Goal: Entertainment & Leisure: Consume media (video, audio)

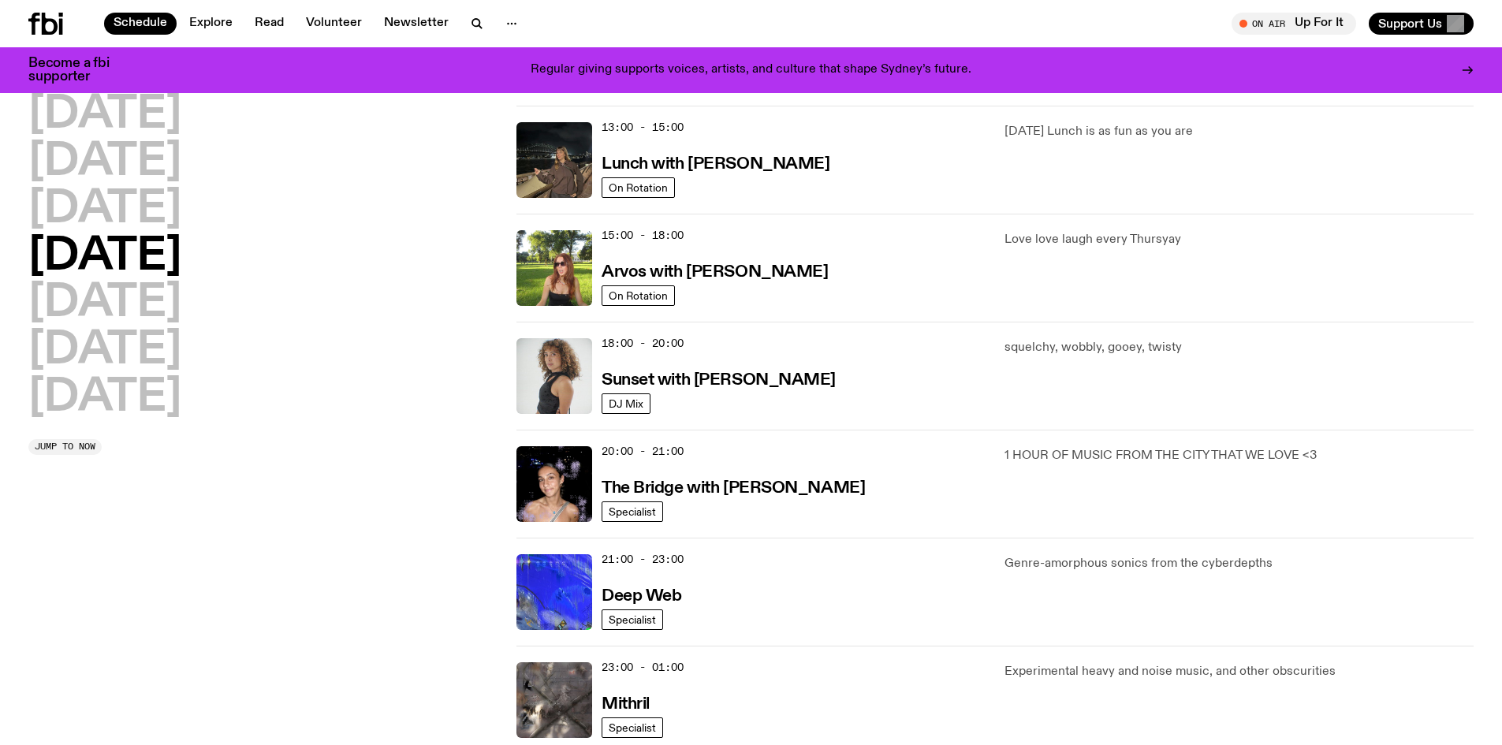
scroll to position [385, 0]
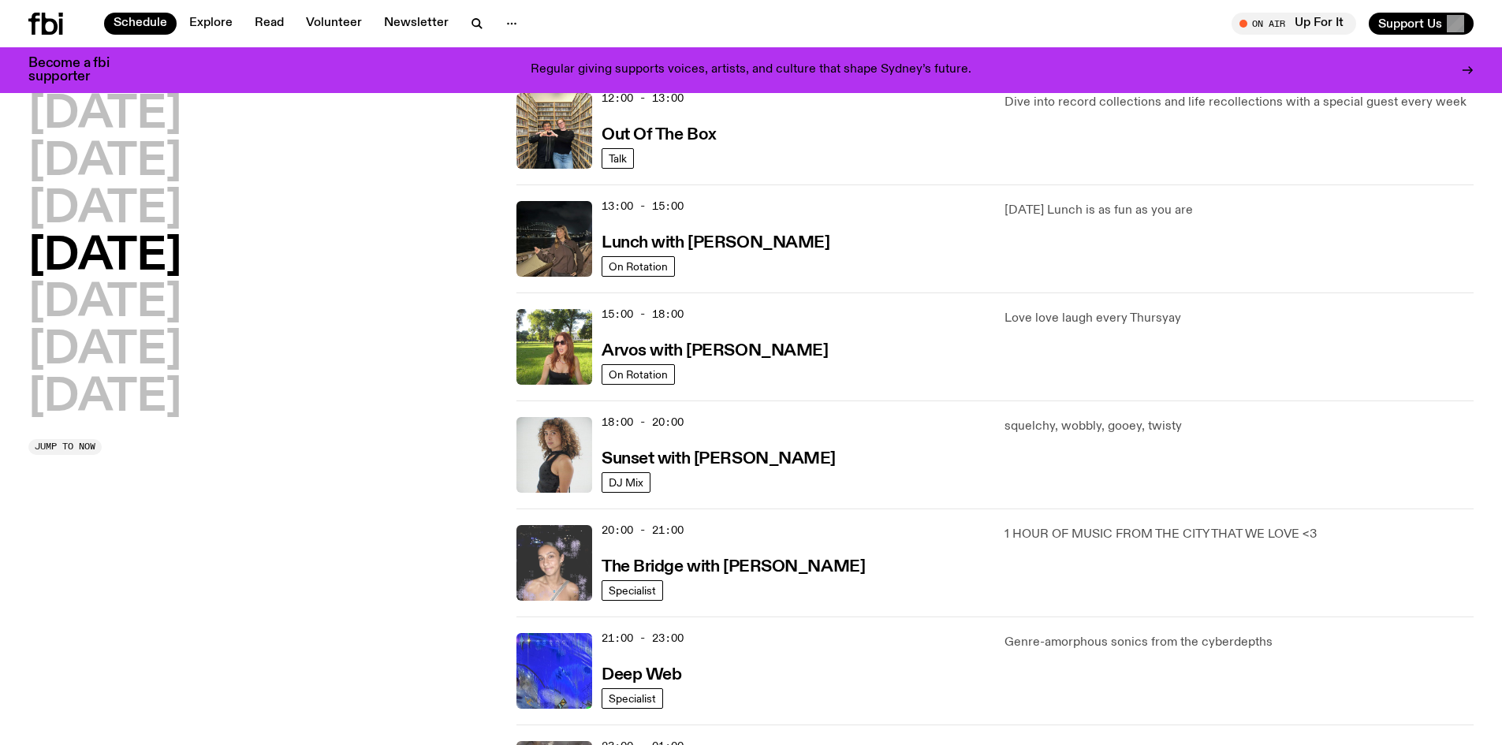
click at [551, 548] on img at bounding box center [554, 563] width 76 height 76
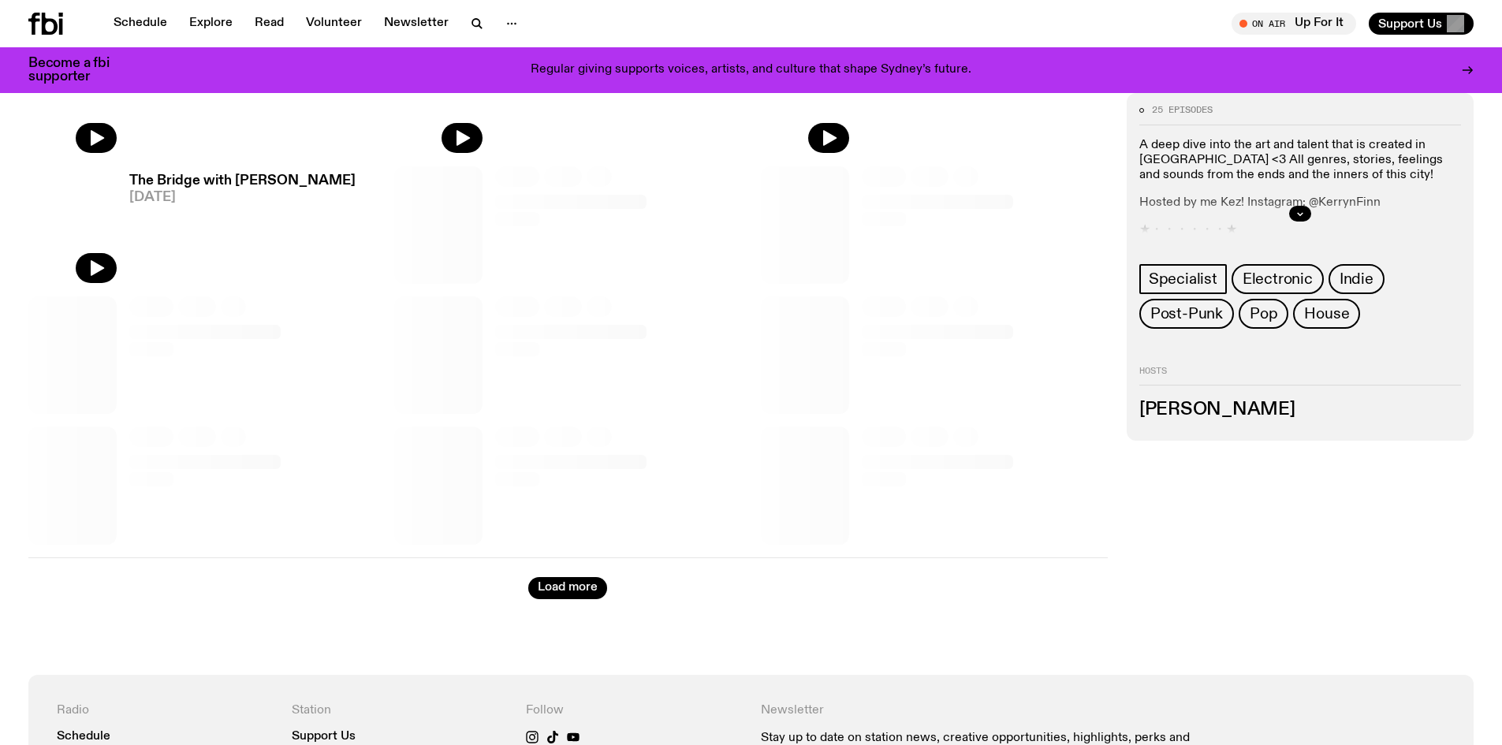
scroll to position [382, 0]
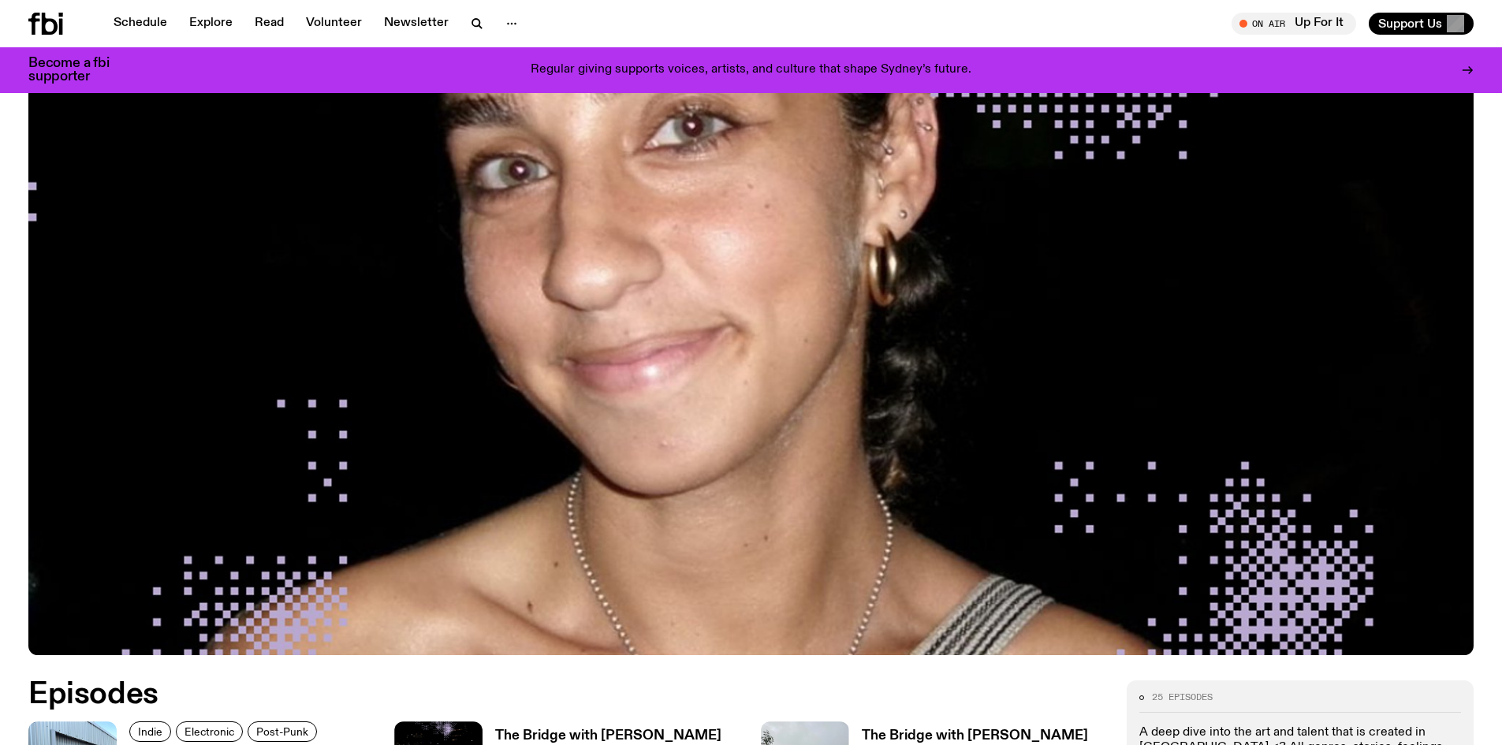
click at [670, 274] on img at bounding box center [750, 248] width 1445 height 813
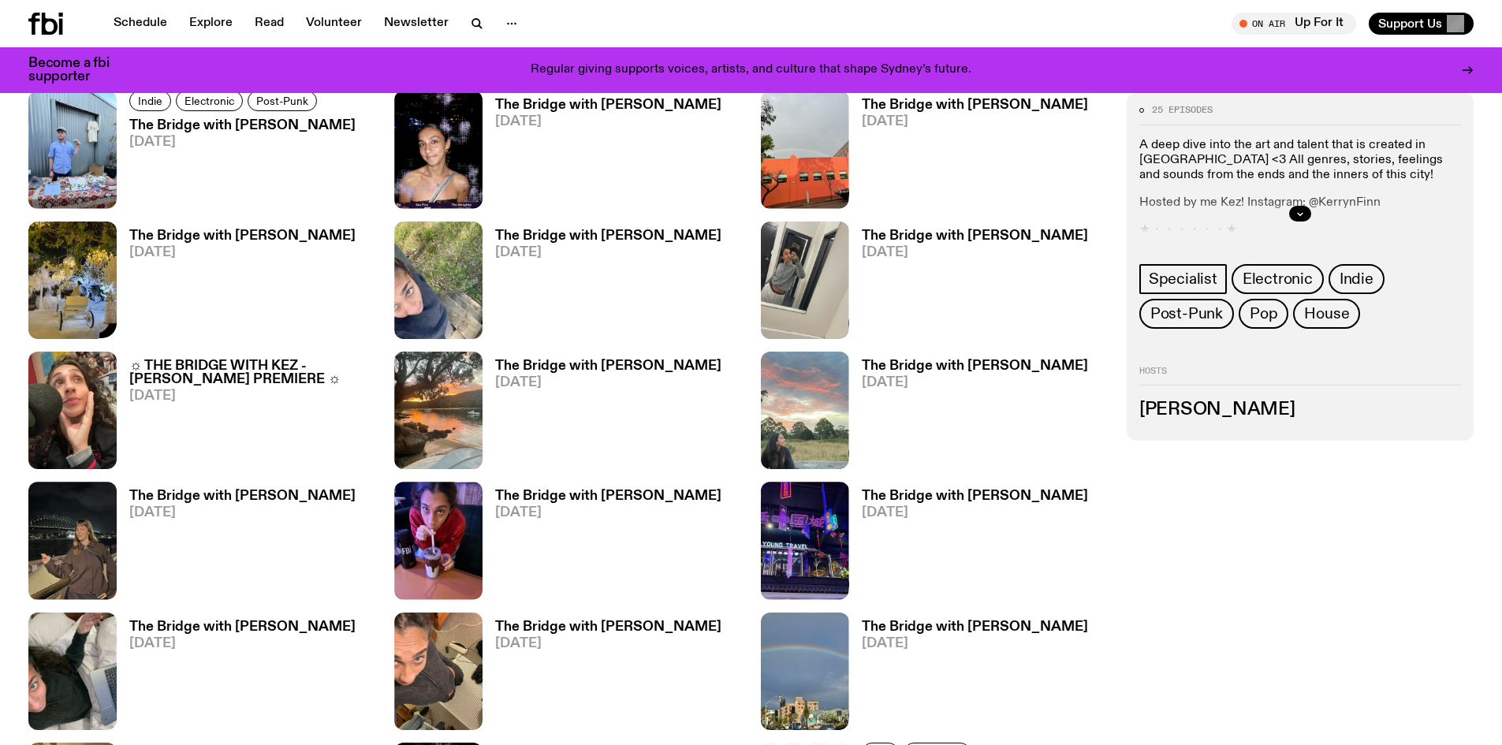
scroll to position [855, 0]
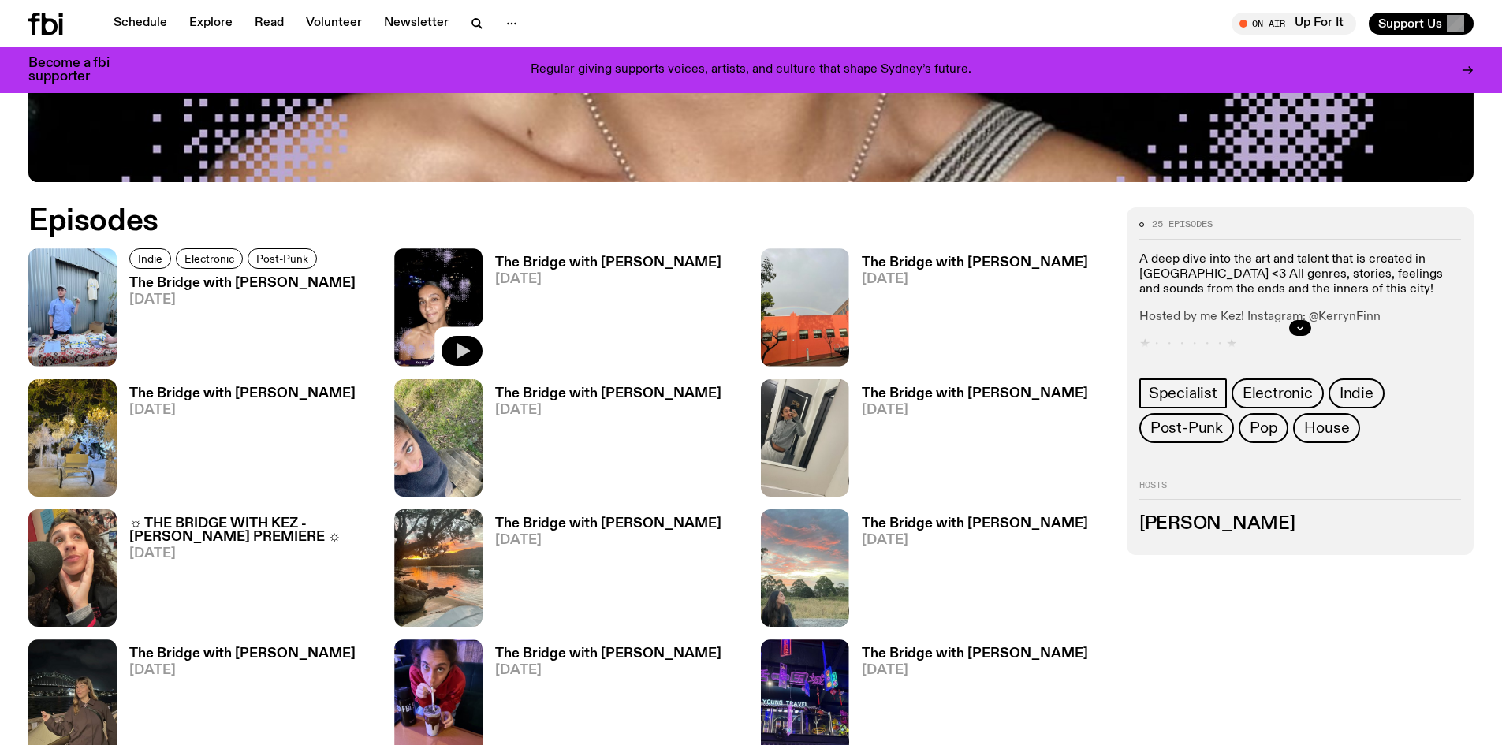
click at [464, 352] on icon "button" at bounding box center [463, 351] width 13 height 16
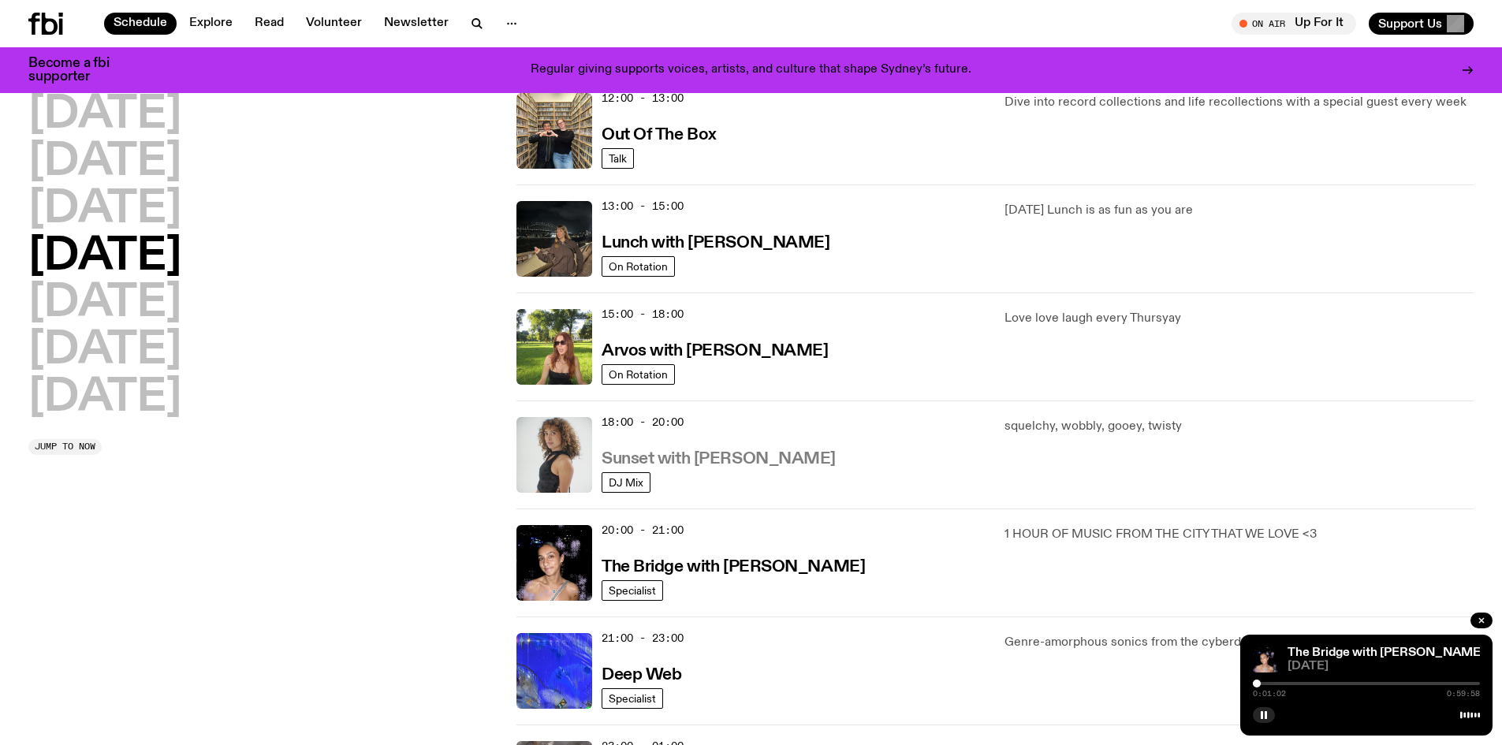
scroll to position [306, 0]
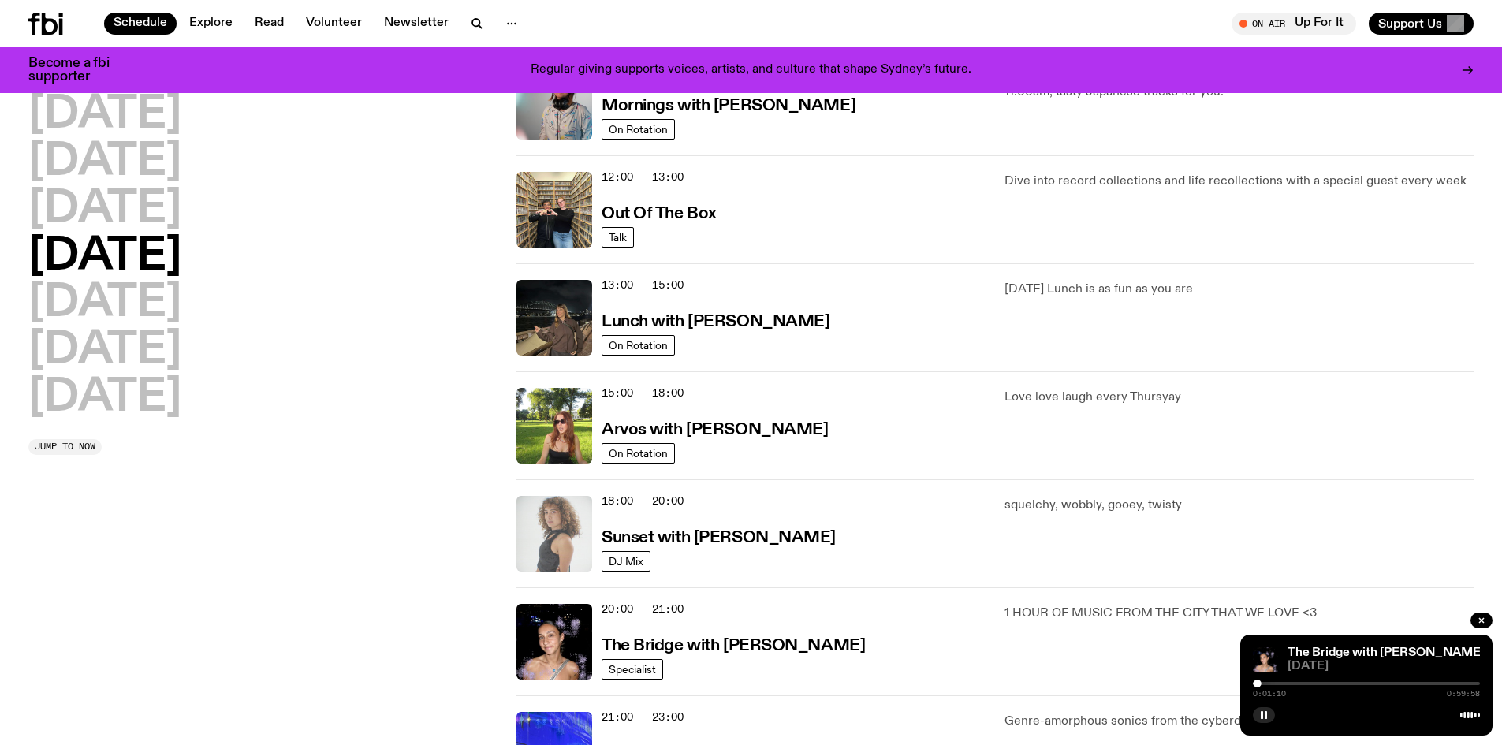
click at [569, 531] on img at bounding box center [554, 534] width 76 height 76
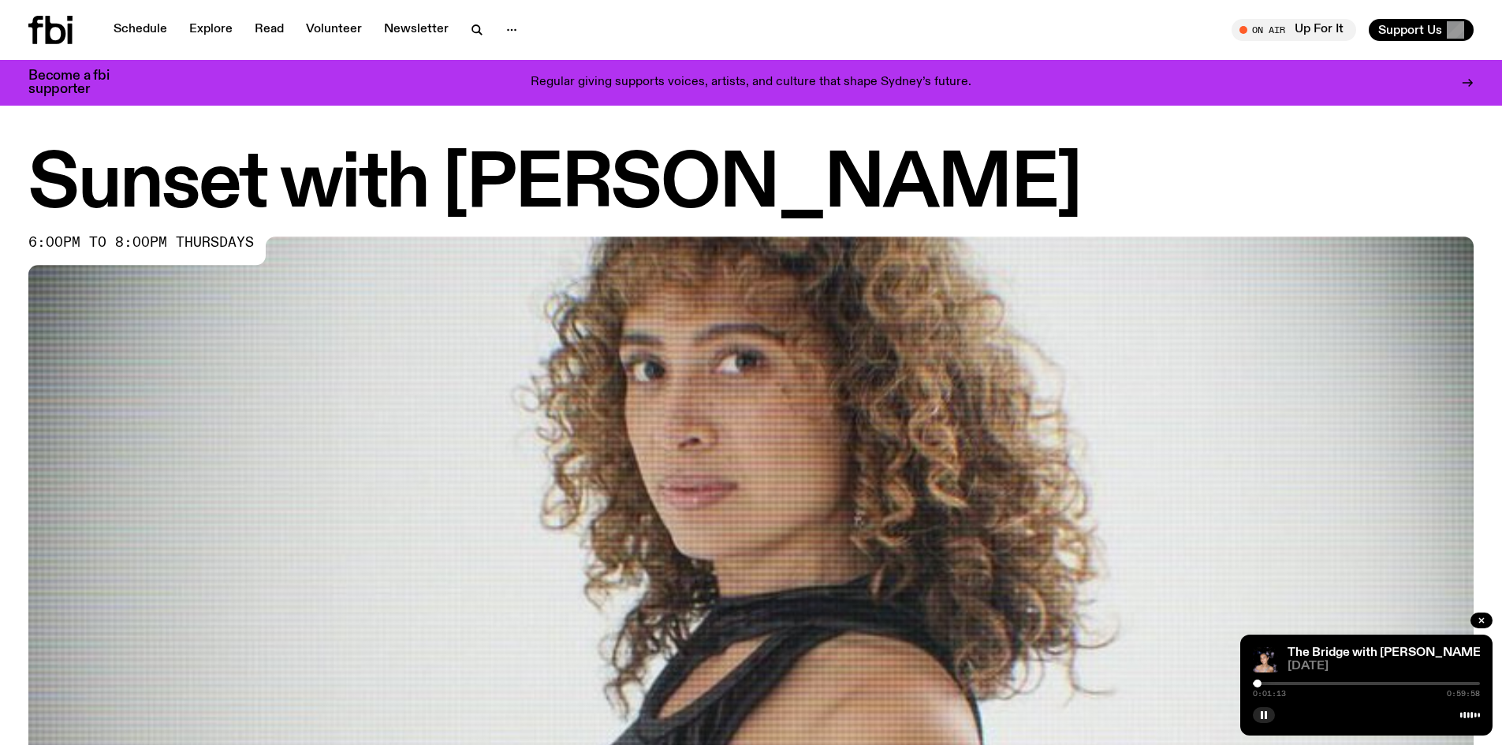
click at [1266, 681] on div "0:01:13 0:59:58" at bounding box center [1366, 688] width 227 height 19
click at [1266, 684] on div at bounding box center [1366, 683] width 227 height 3
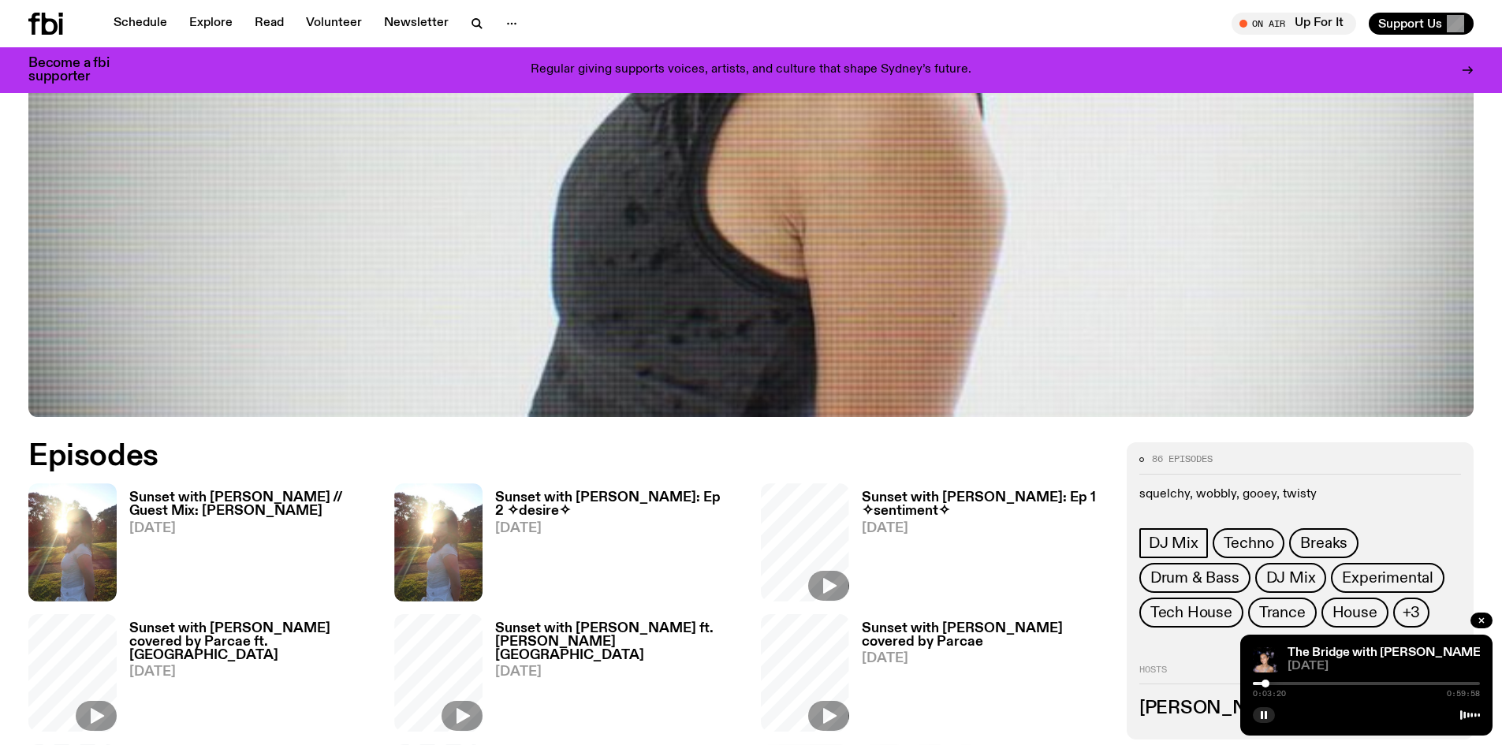
scroll to position [934, 0]
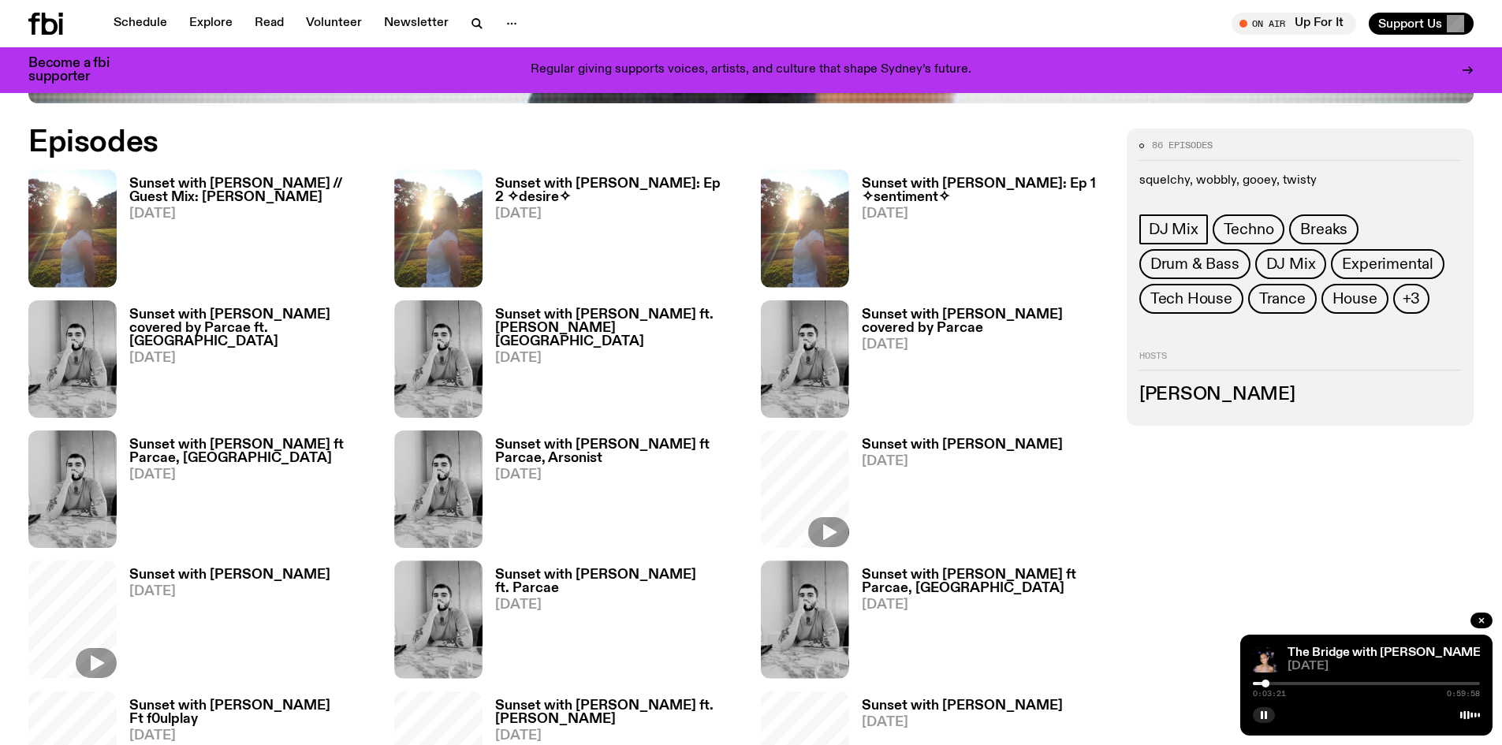
click at [1306, 684] on div at bounding box center [1366, 683] width 227 height 3
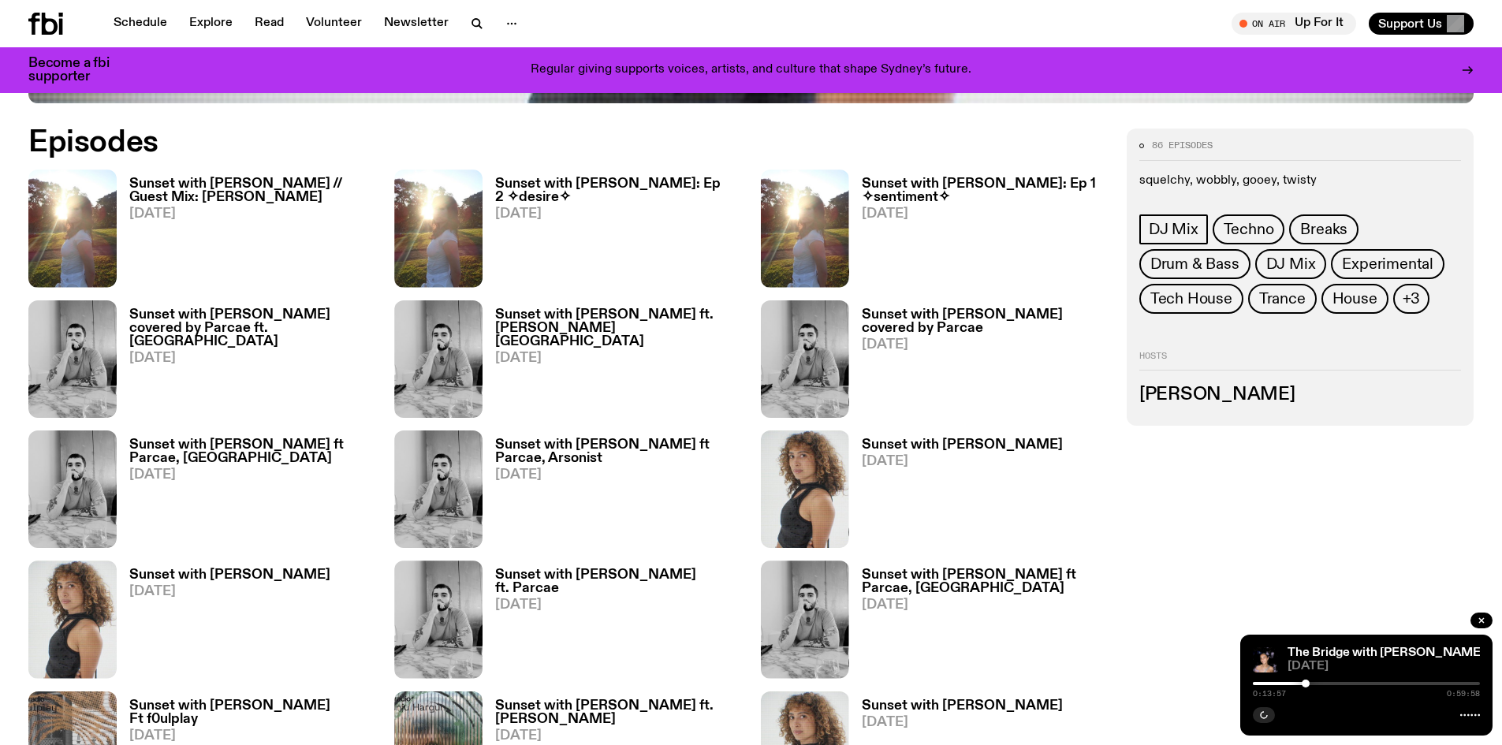
scroll to position [776, 0]
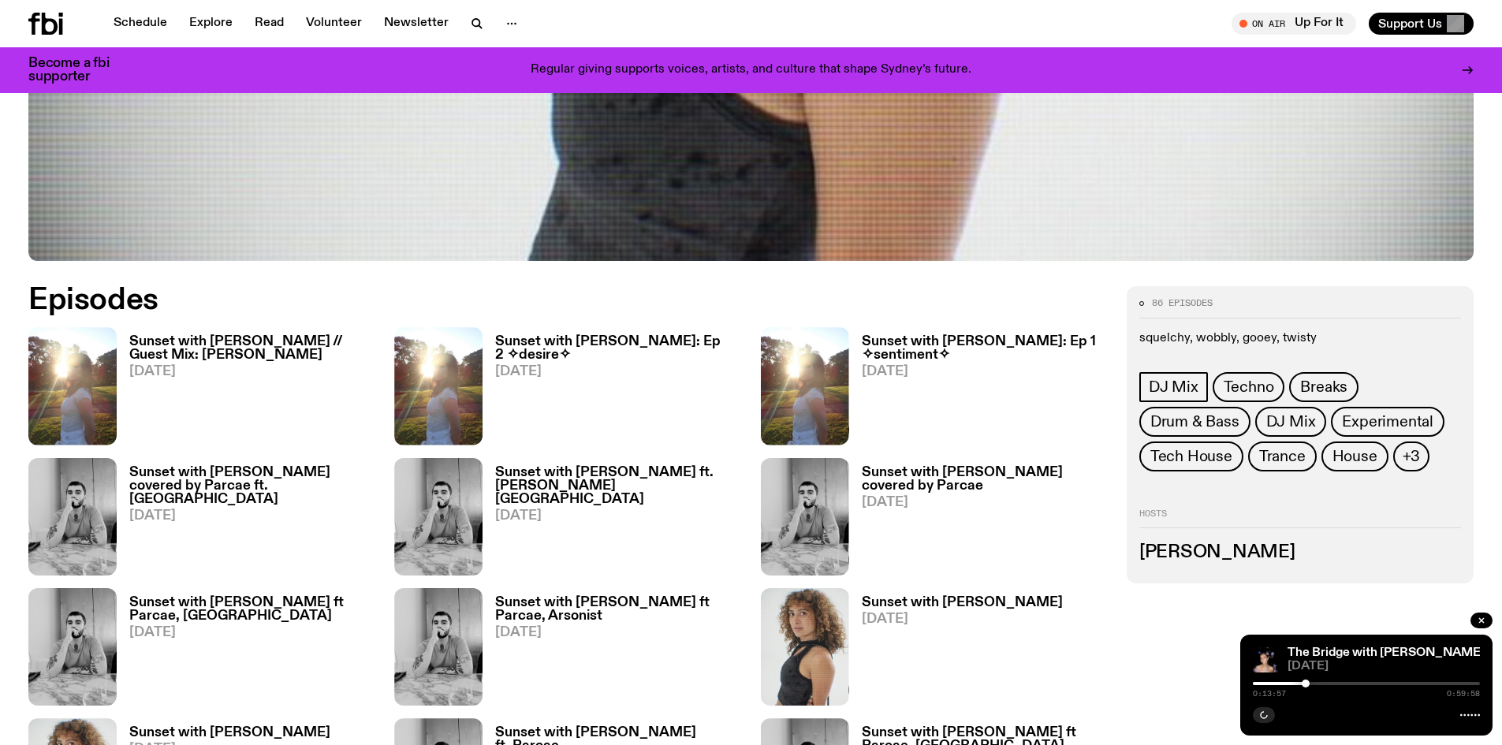
click at [1301, 685] on div "0:13:57 0:59:58" at bounding box center [1366, 688] width 227 height 19
click at [1311, 684] on div at bounding box center [1307, 684] width 8 height 8
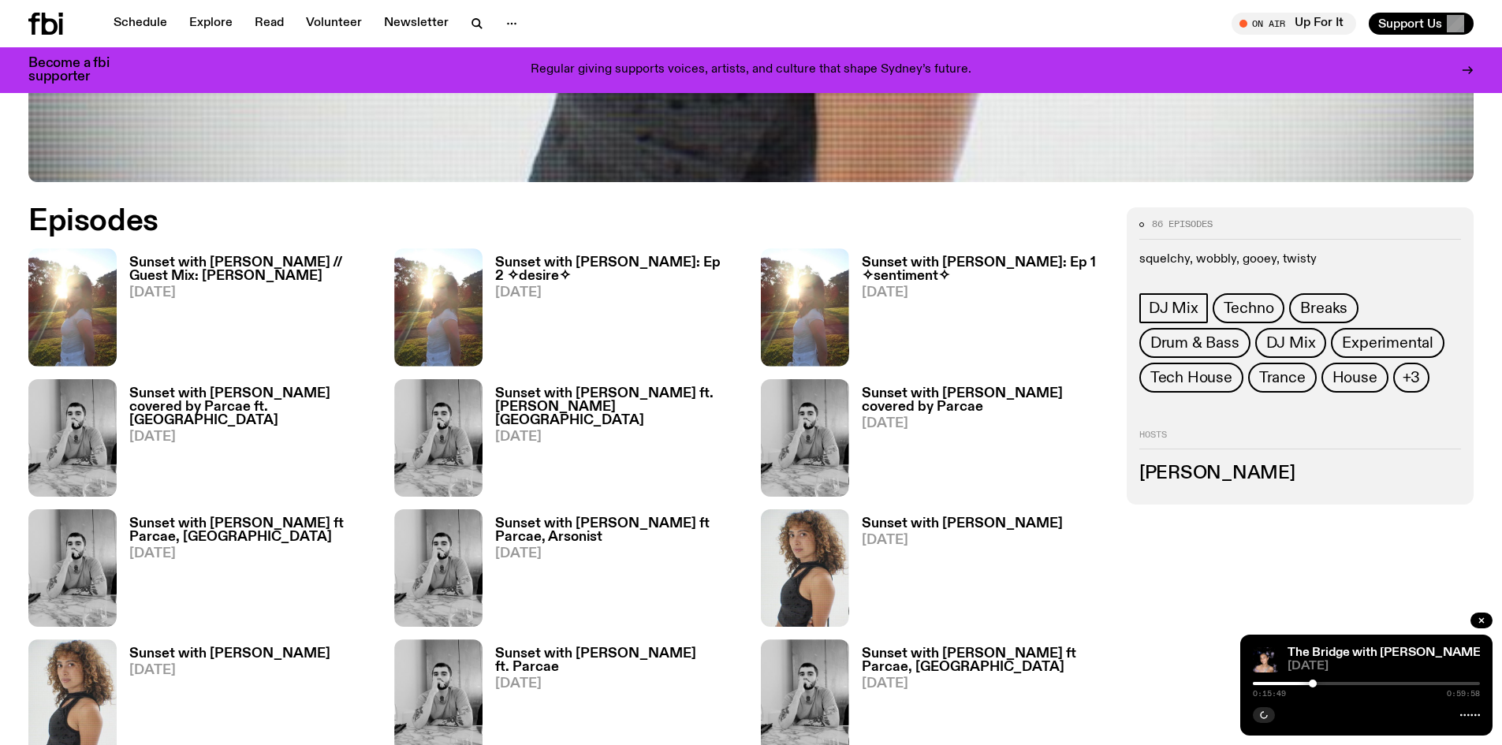
scroll to position [697, 0]
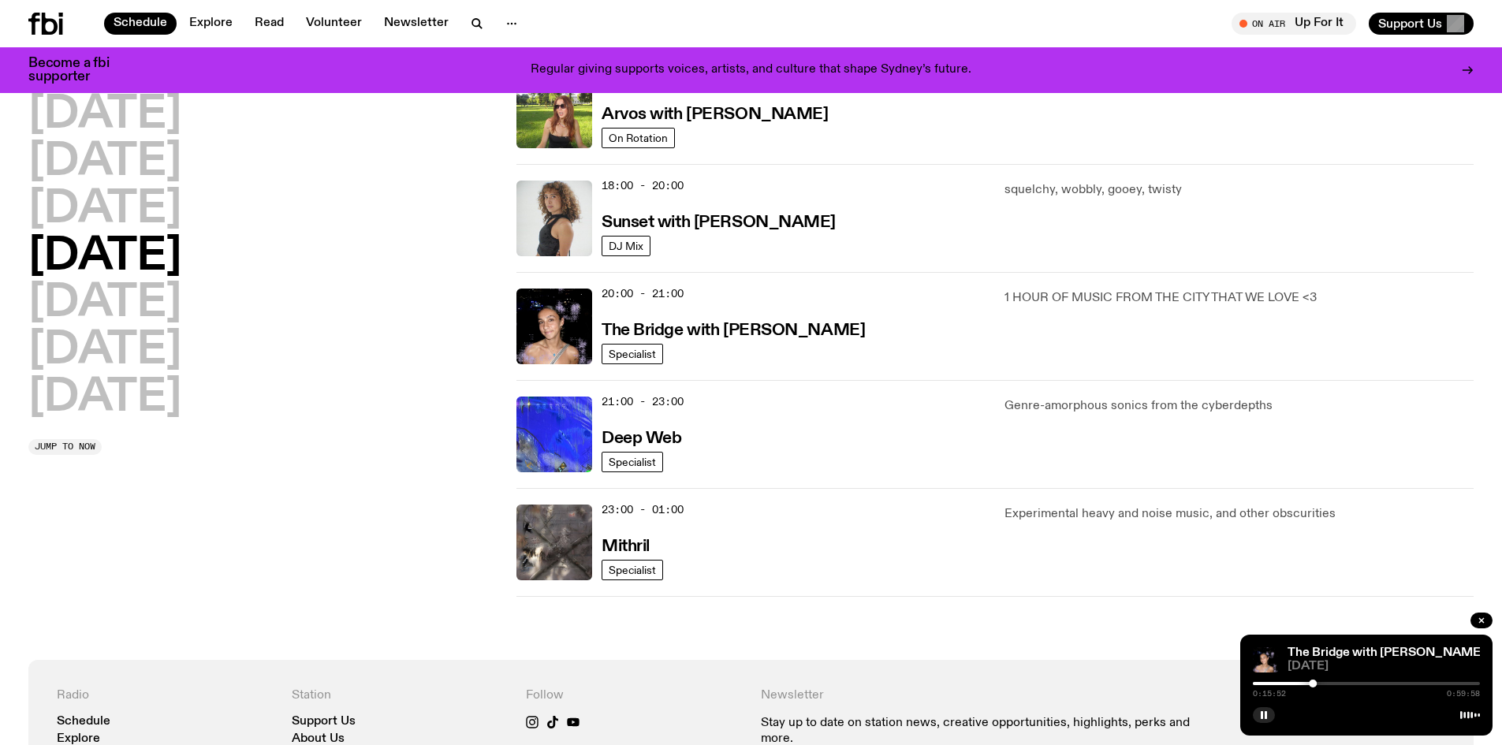
scroll to position [464, 0]
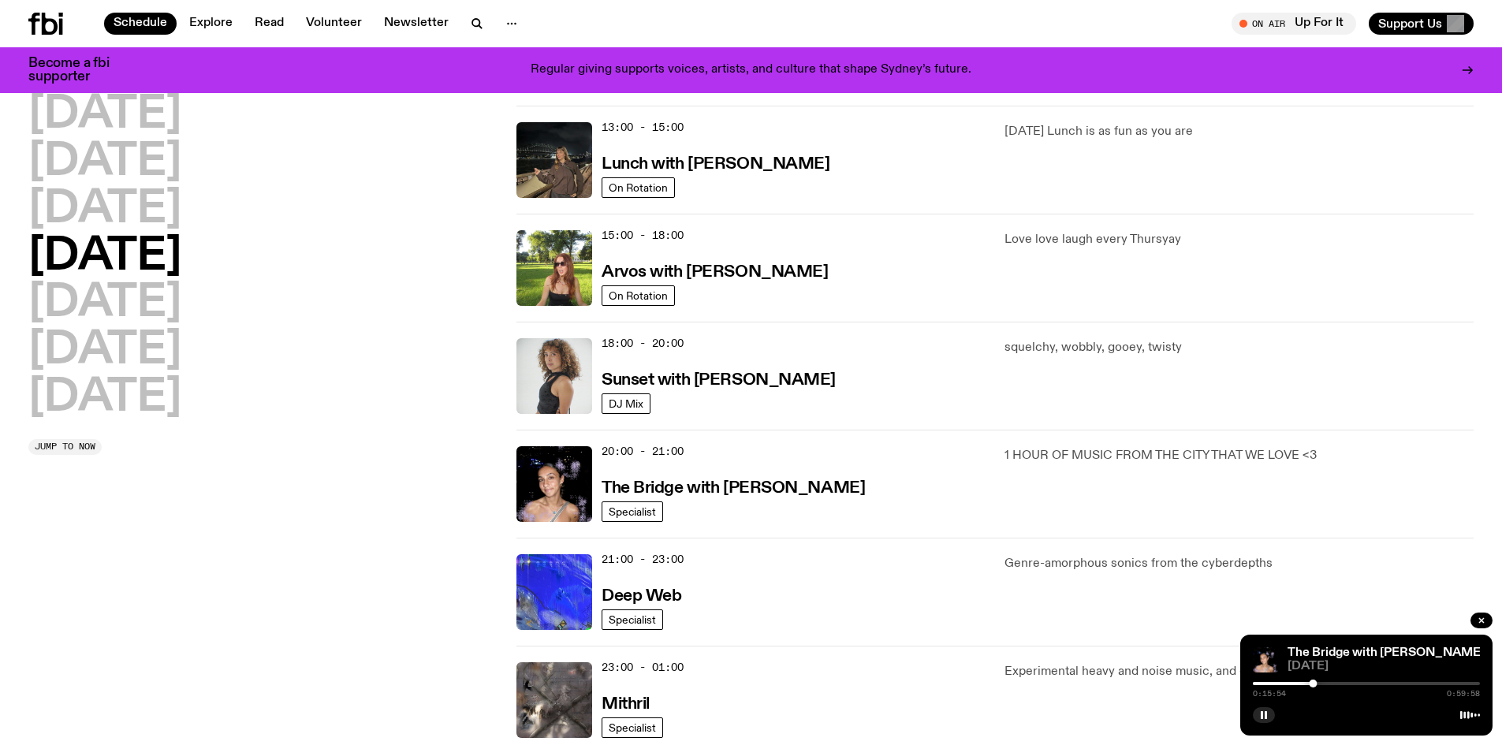
click at [1344, 683] on div at bounding box center [1366, 683] width 227 height 3
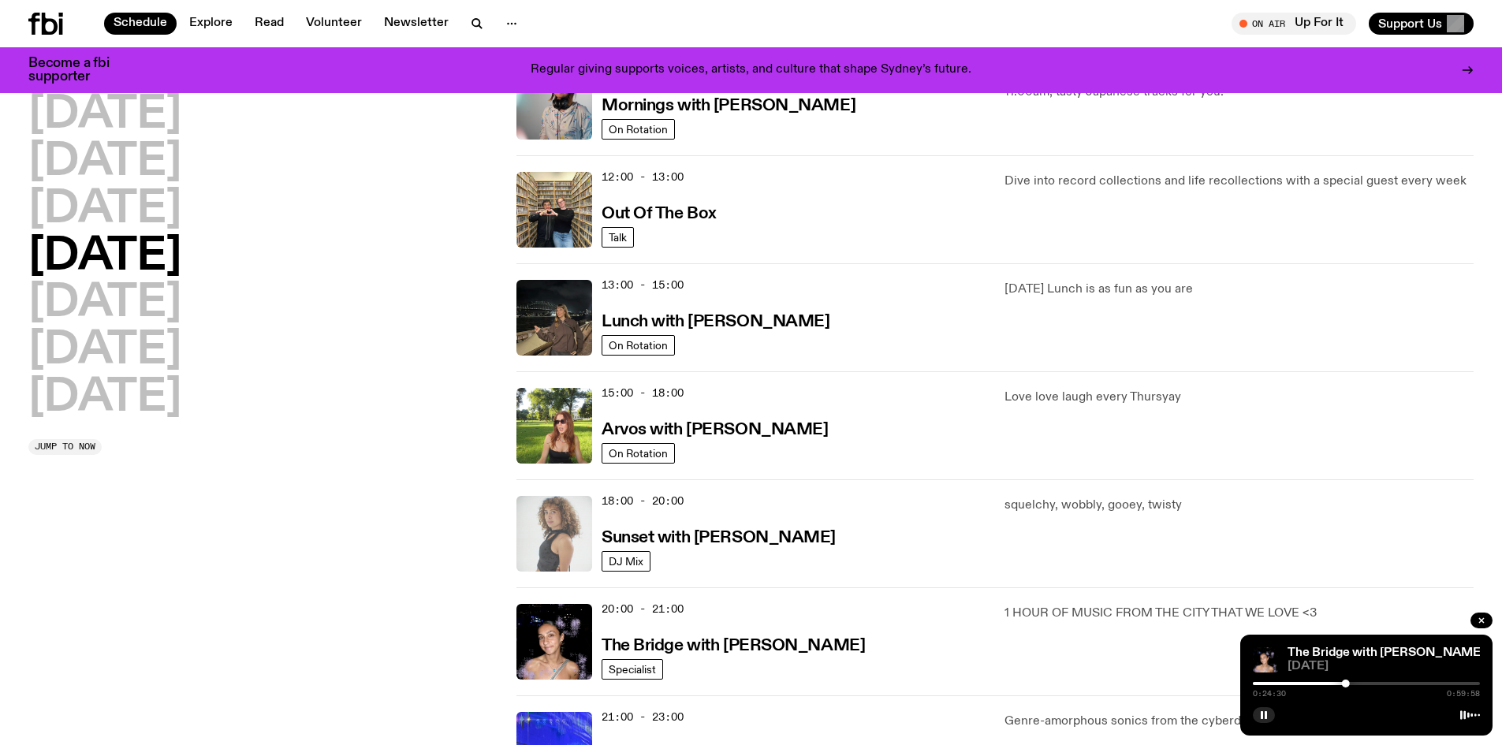
scroll to position [385, 0]
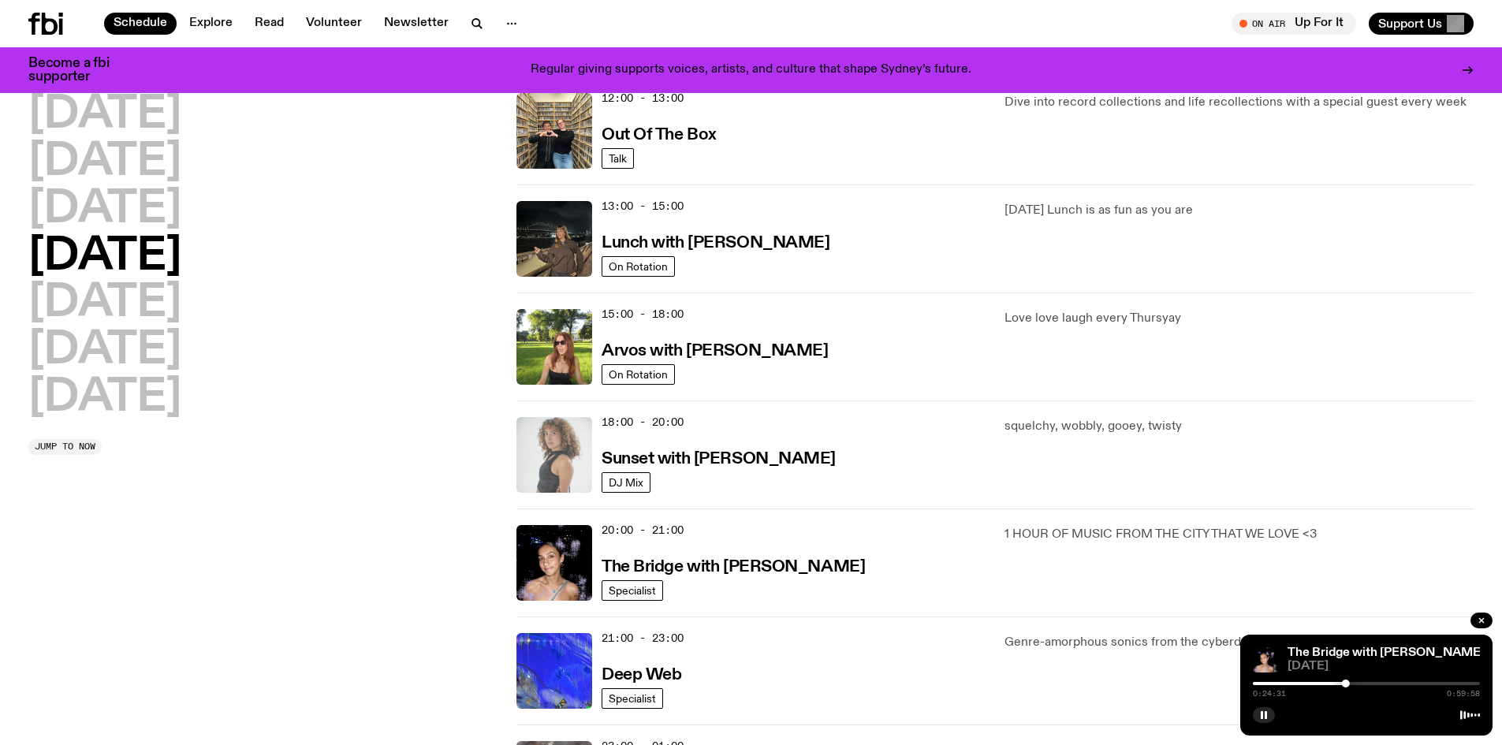
click at [557, 453] on img at bounding box center [554, 455] width 76 height 76
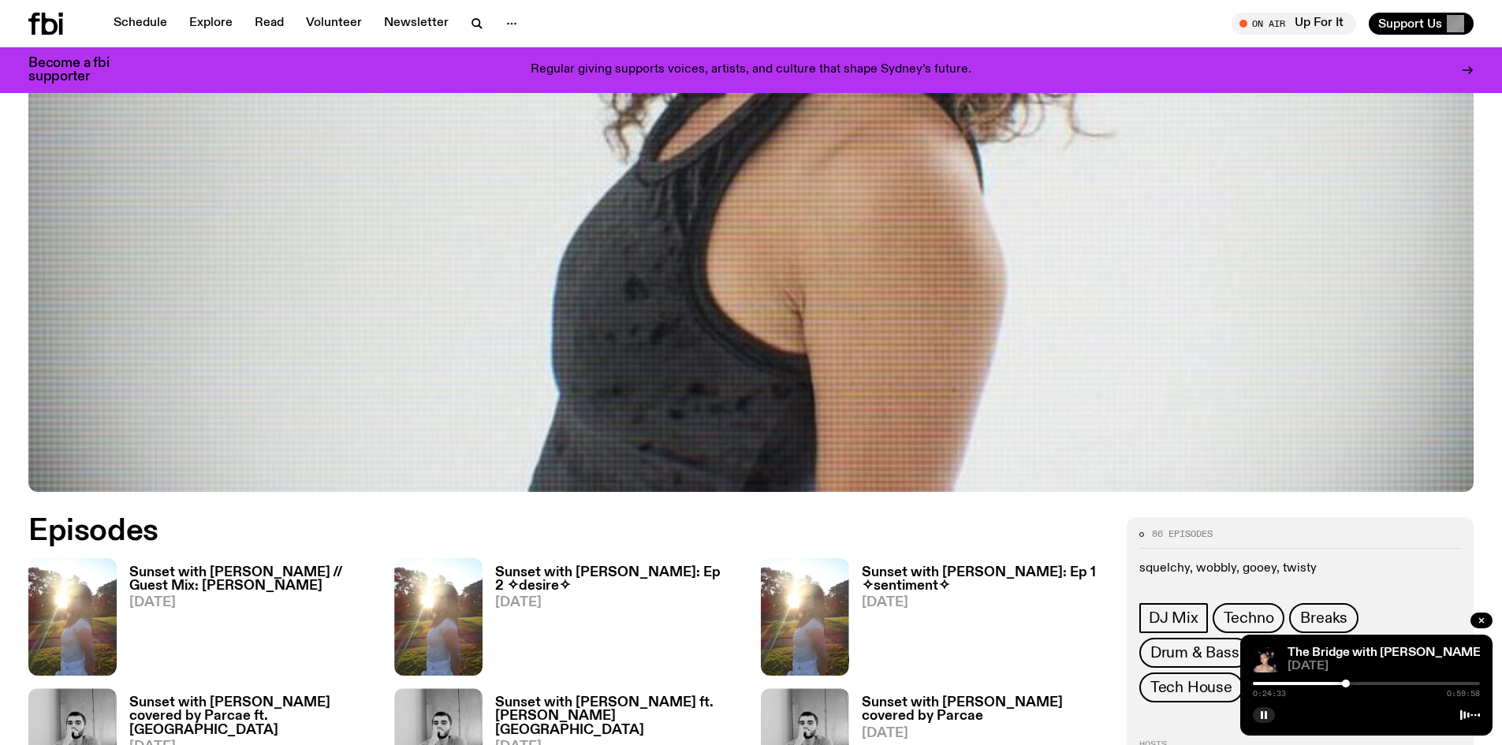
scroll to position [776, 0]
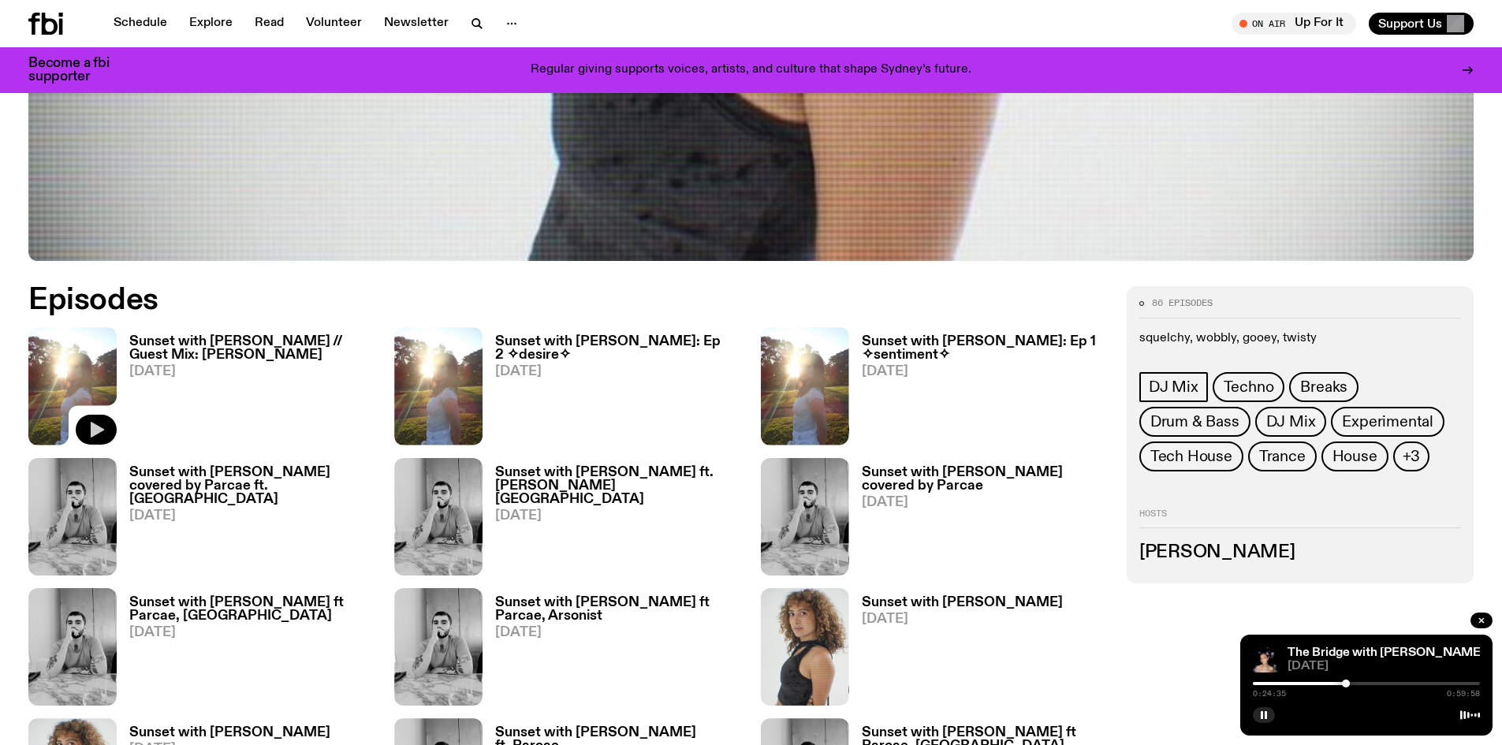
click at [99, 427] on icon "button" at bounding box center [97, 430] width 13 height 16
click at [1266, 684] on div at bounding box center [1366, 683] width 227 height 3
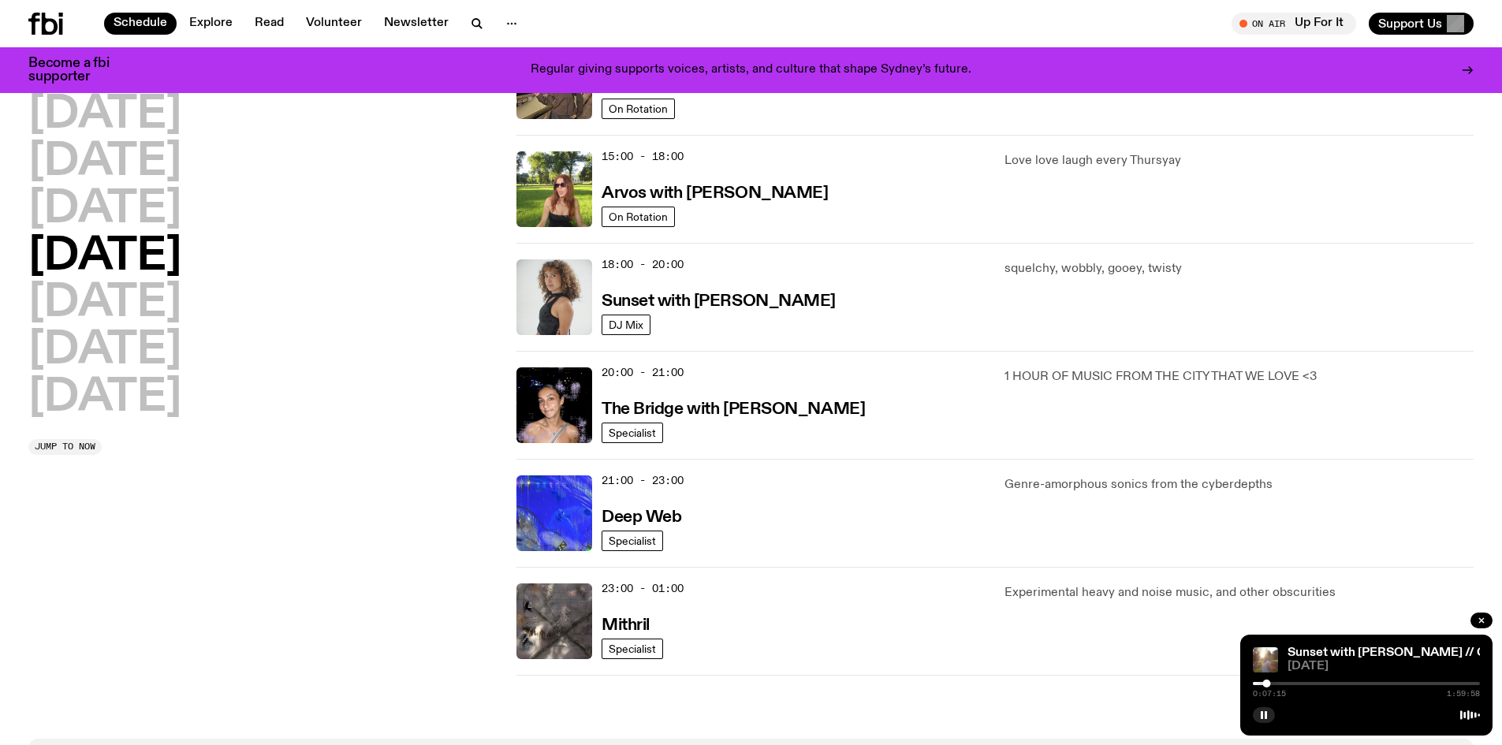
scroll to position [621, 0]
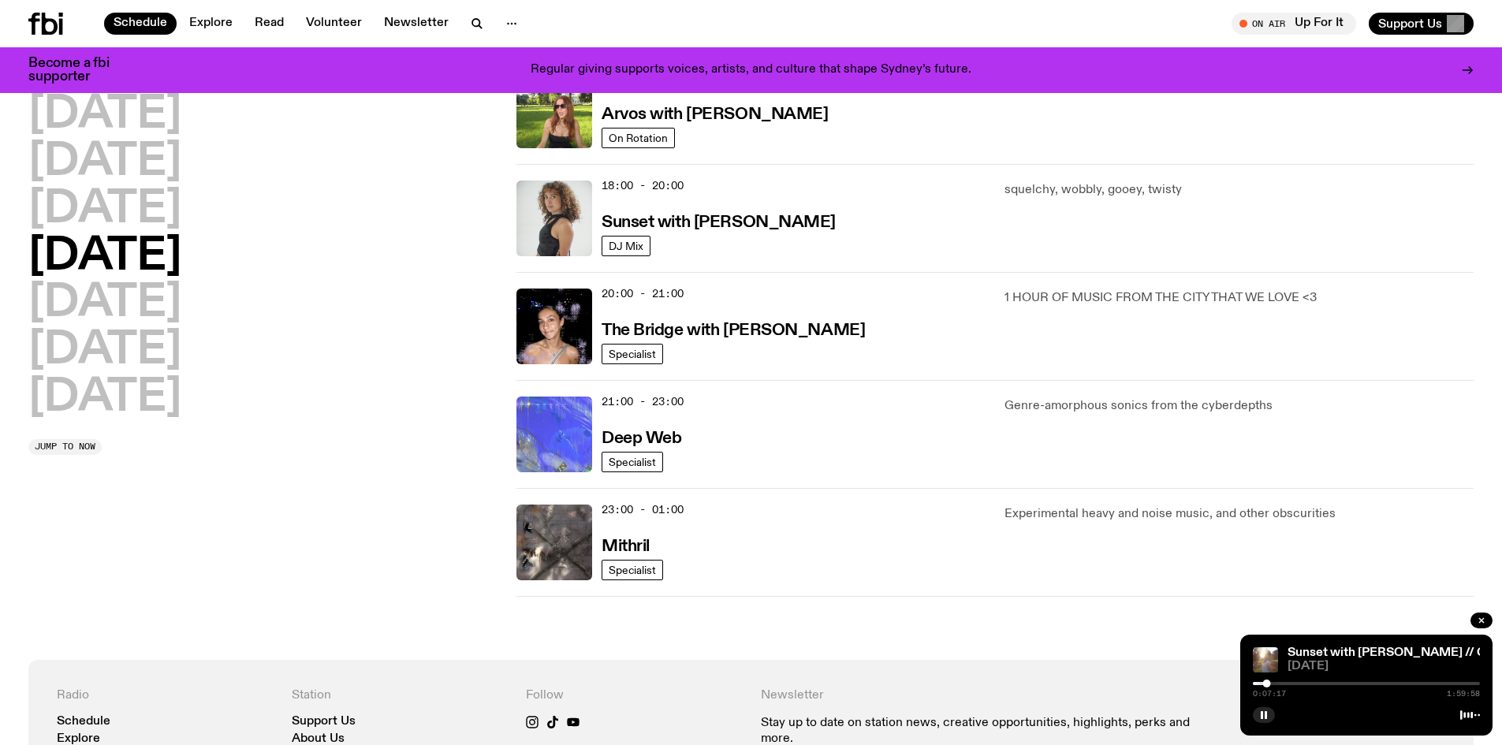
click at [545, 438] on img at bounding box center [554, 435] width 76 height 76
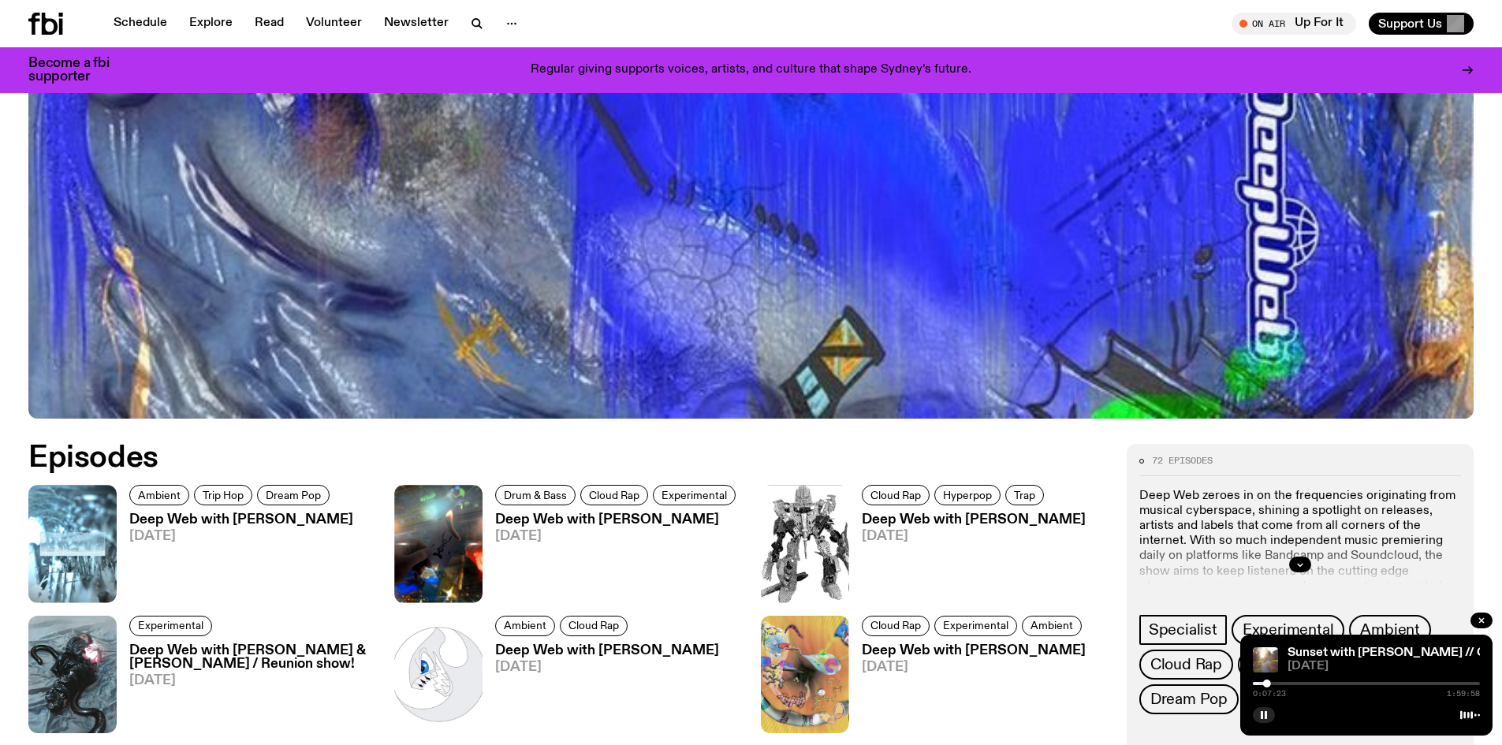
scroll to position [1012, 0]
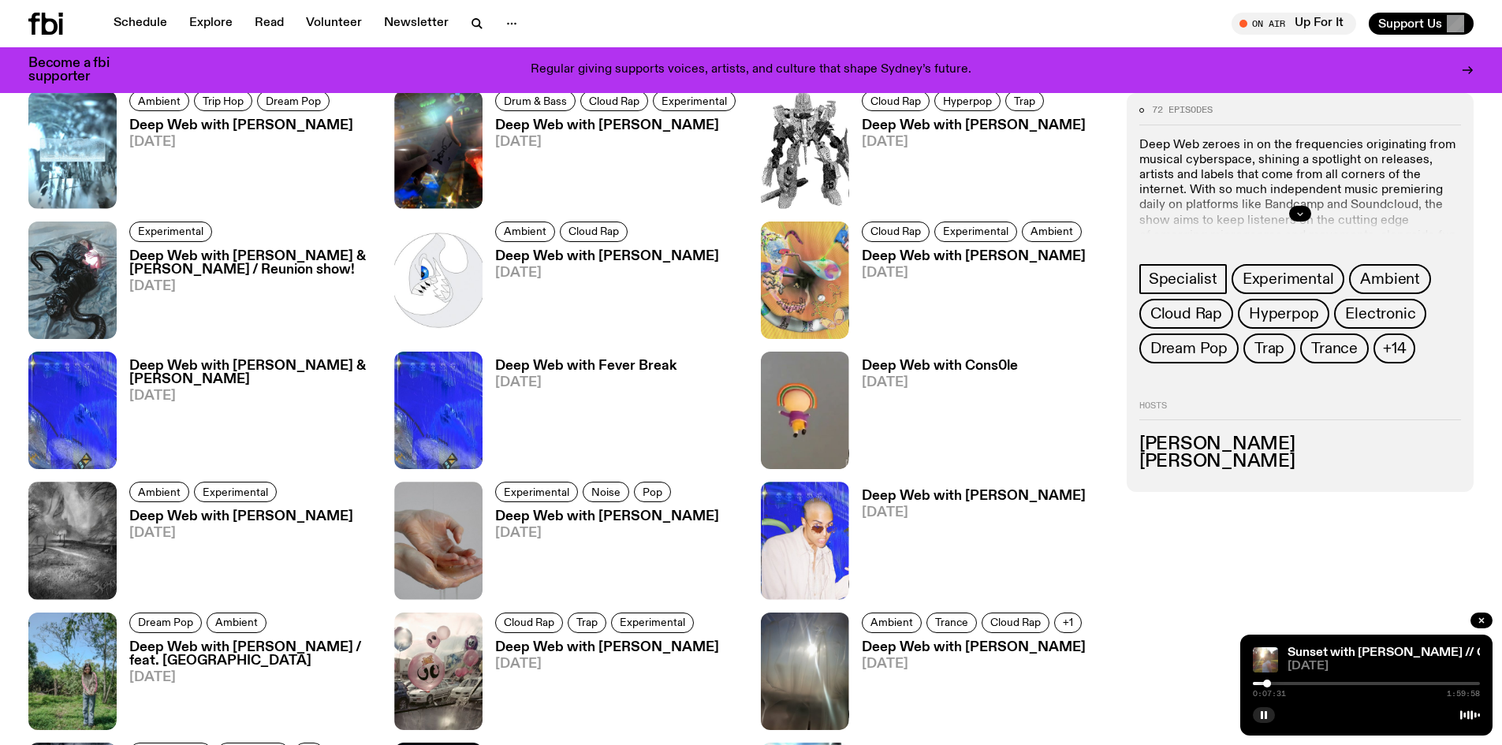
click at [1297, 214] on icon "button" at bounding box center [1300, 213] width 9 height 9
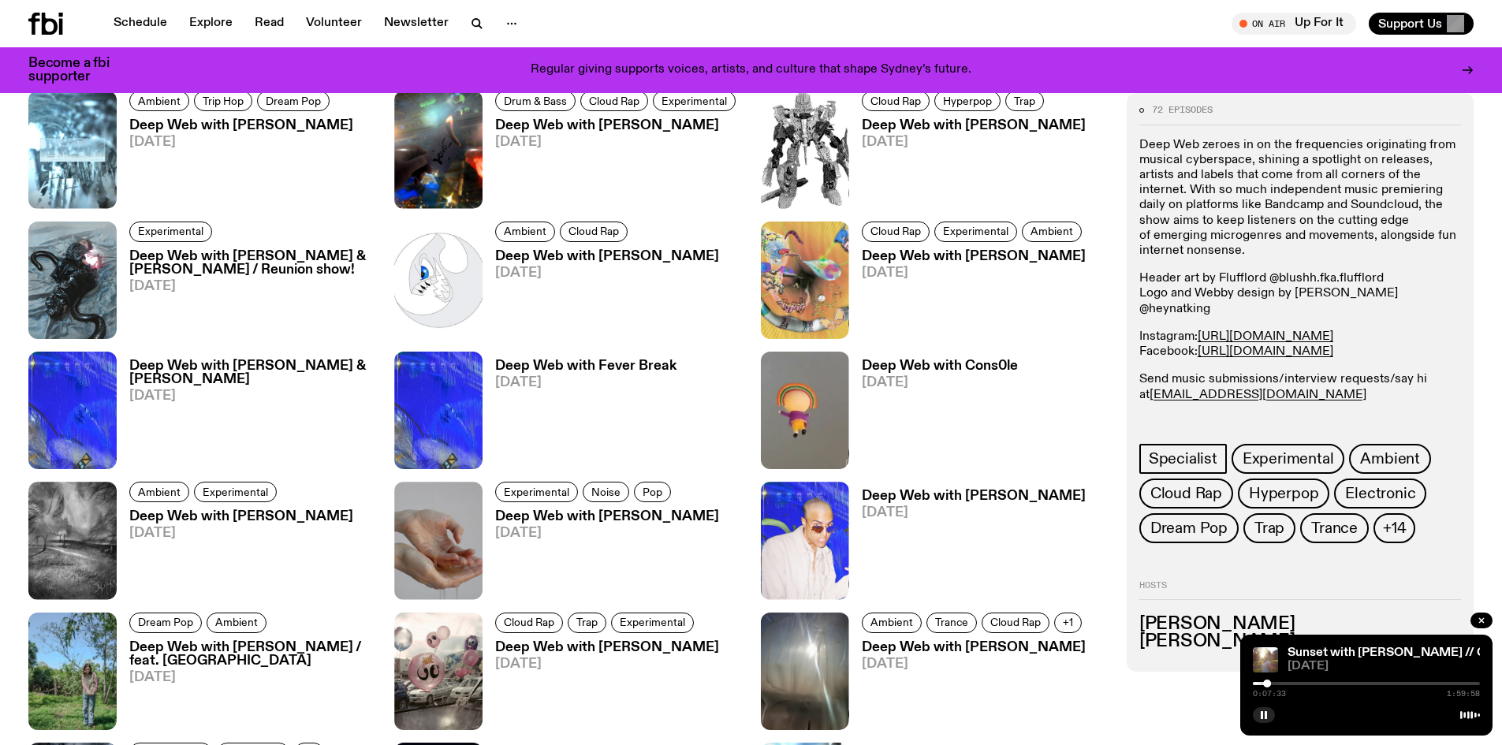
scroll to position [697, 0]
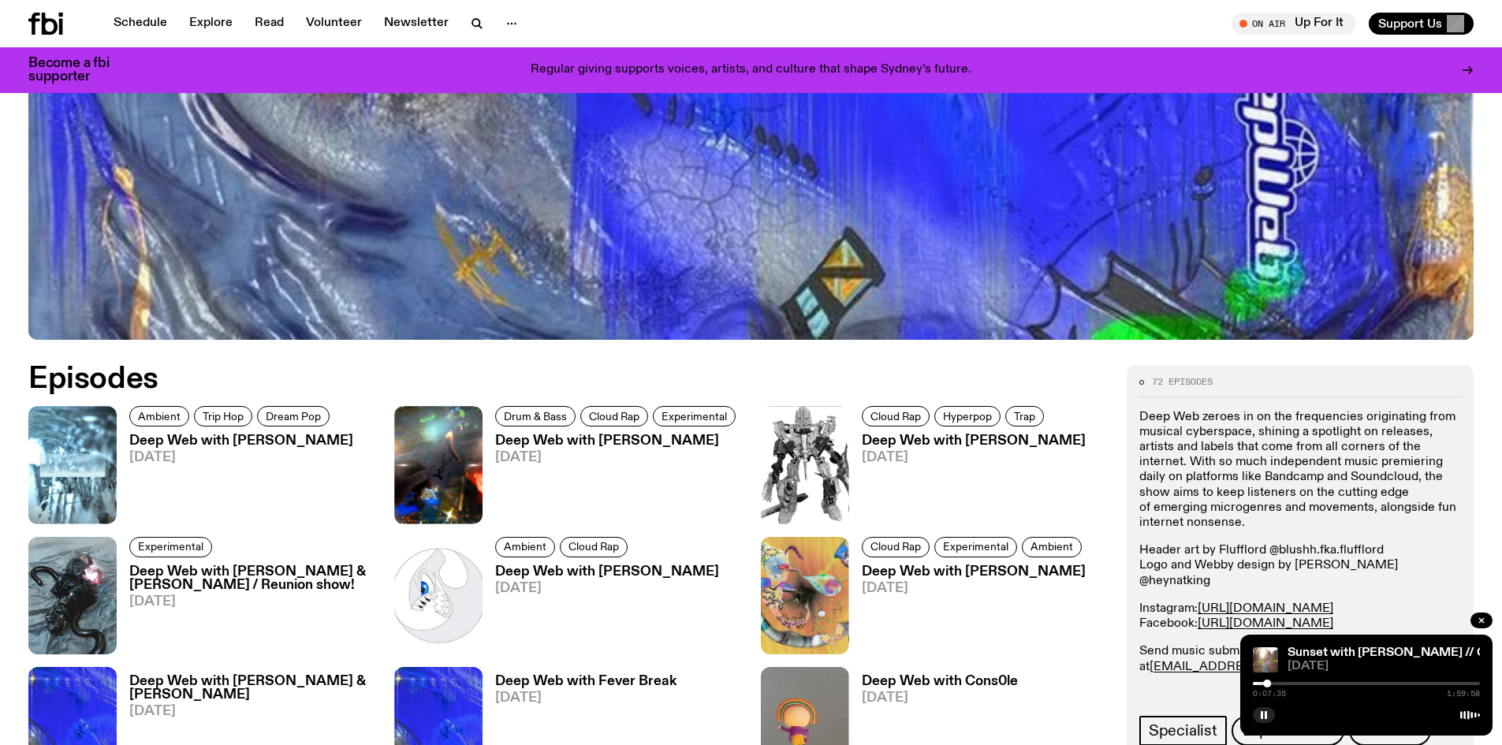
click at [1273, 684] on div at bounding box center [1366, 683] width 227 height 3
click at [80, 505] on button "button" at bounding box center [96, 509] width 41 height 30
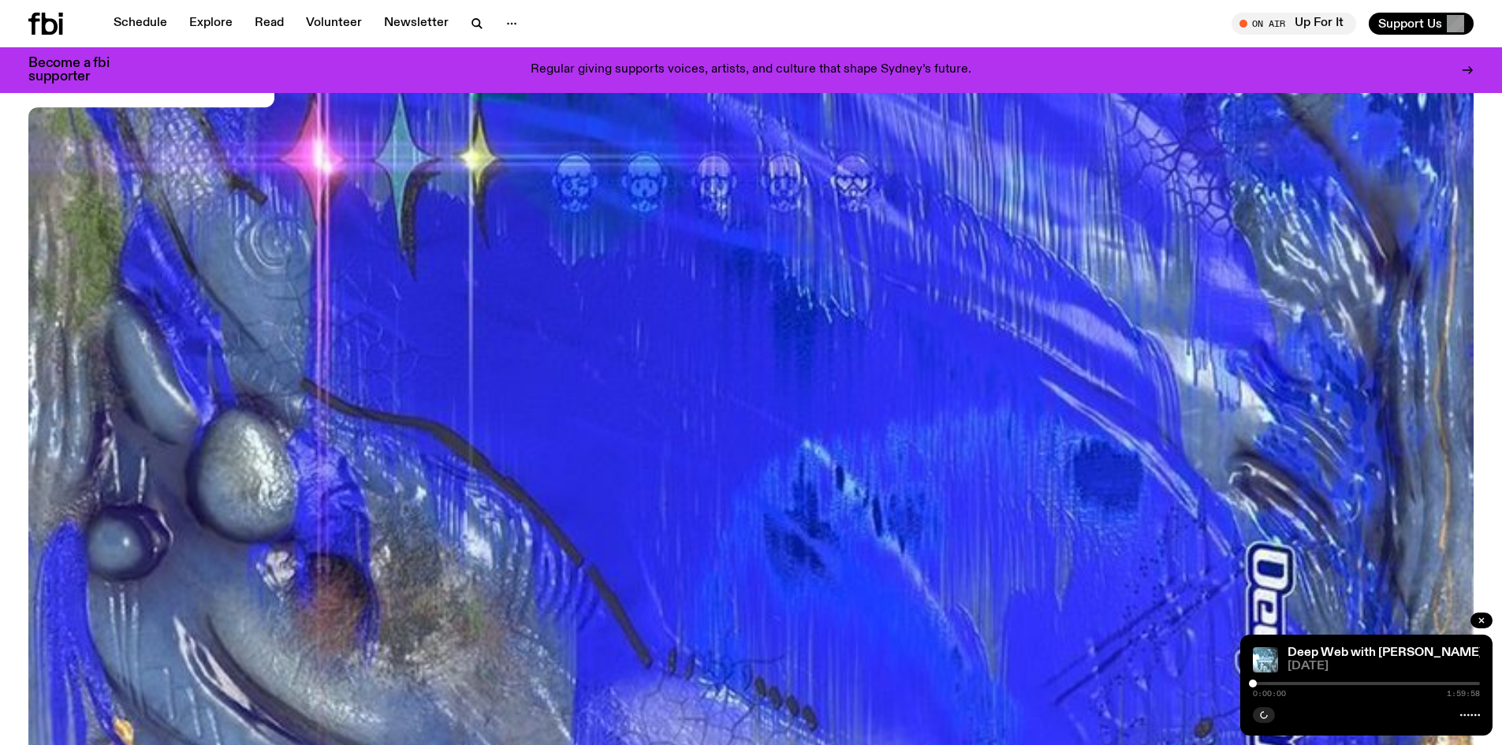
scroll to position [224, 0]
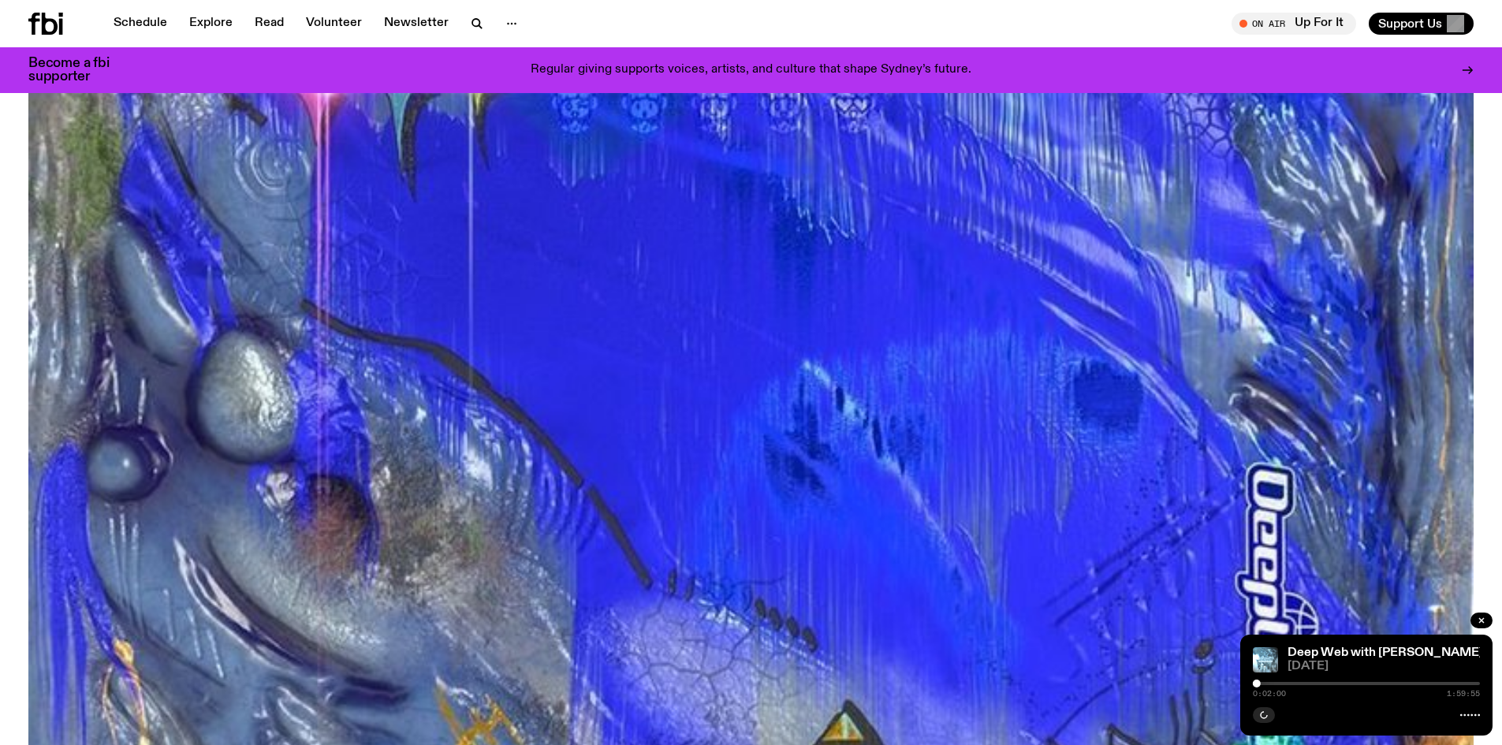
click at [1125, 480] on img at bounding box center [750, 406] width 1445 height 813
click at [1359, 704] on div at bounding box center [1366, 713] width 227 height 19
click at [1255, 684] on div at bounding box center [1255, 684] width 8 height 8
click at [1222, 448] on img at bounding box center [750, 406] width 1445 height 813
click at [1311, 490] on img at bounding box center [750, 406] width 1445 height 813
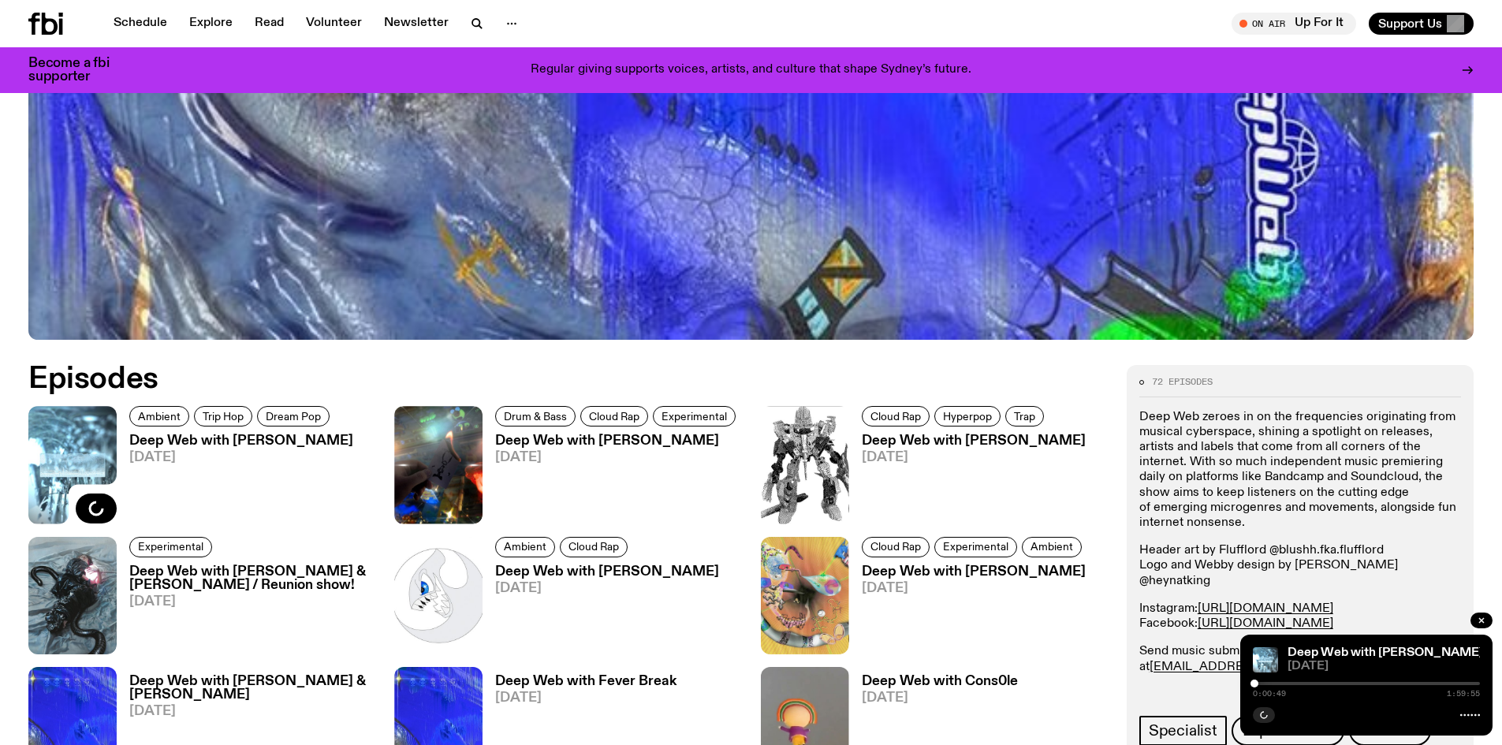
scroll to position [776, 0]
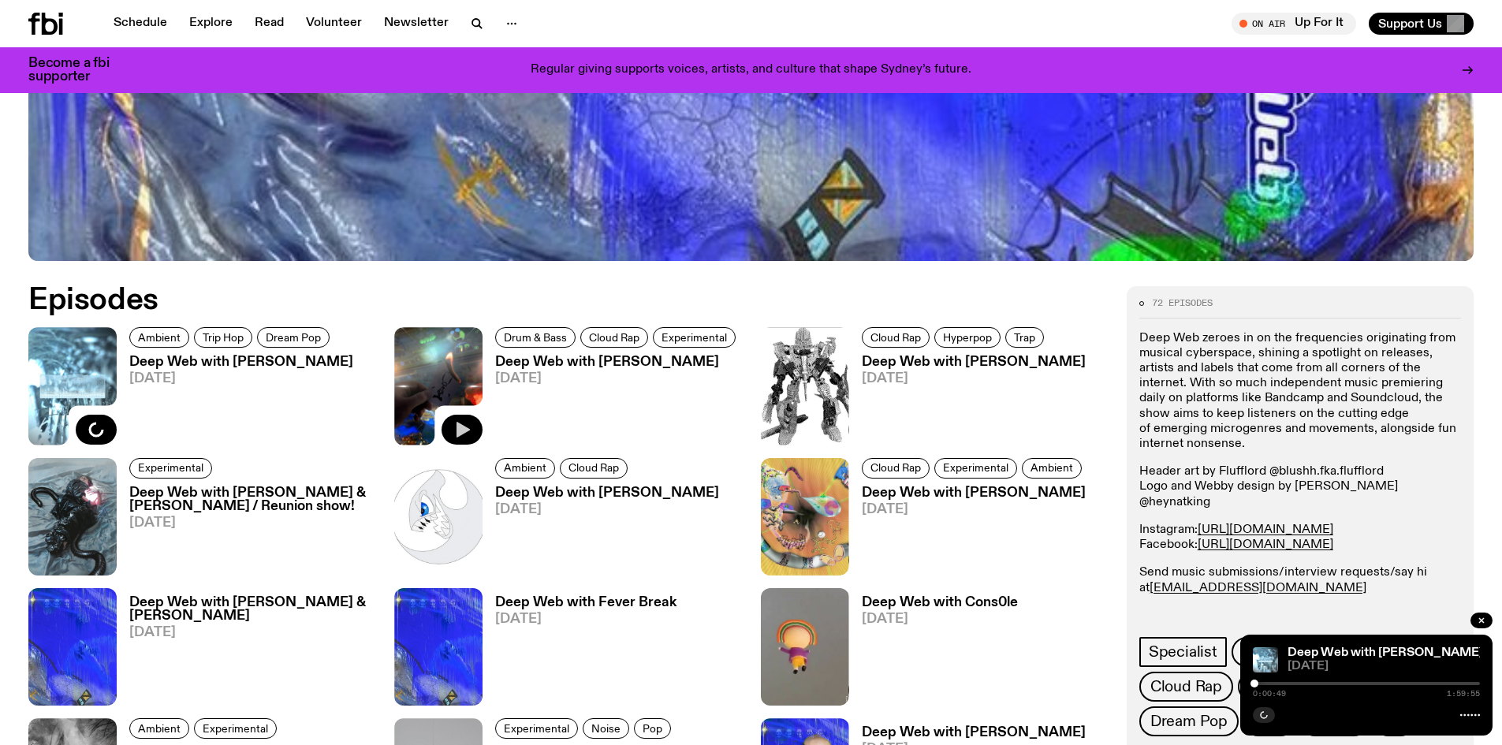
click at [463, 431] on icon "button" at bounding box center [463, 430] width 13 height 16
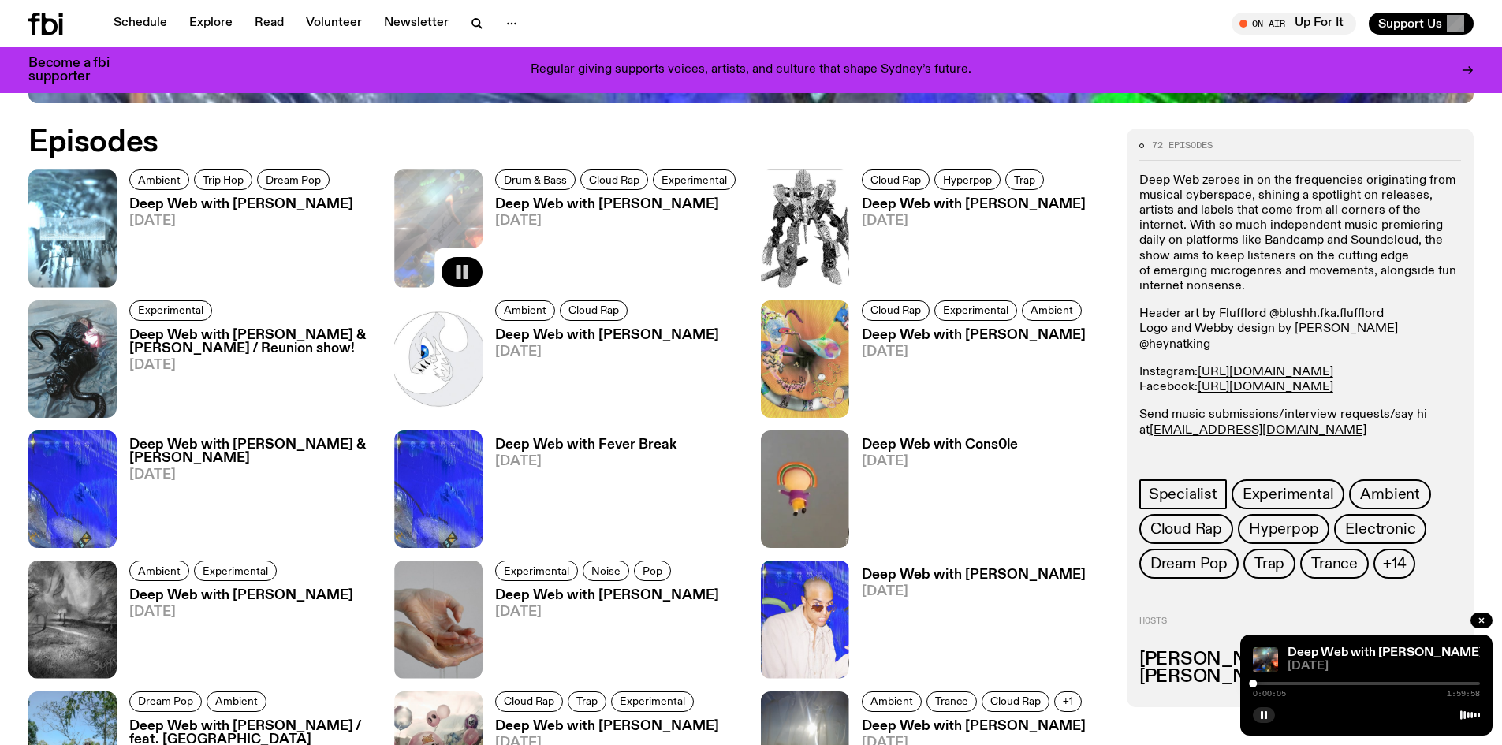
scroll to position [697, 0]
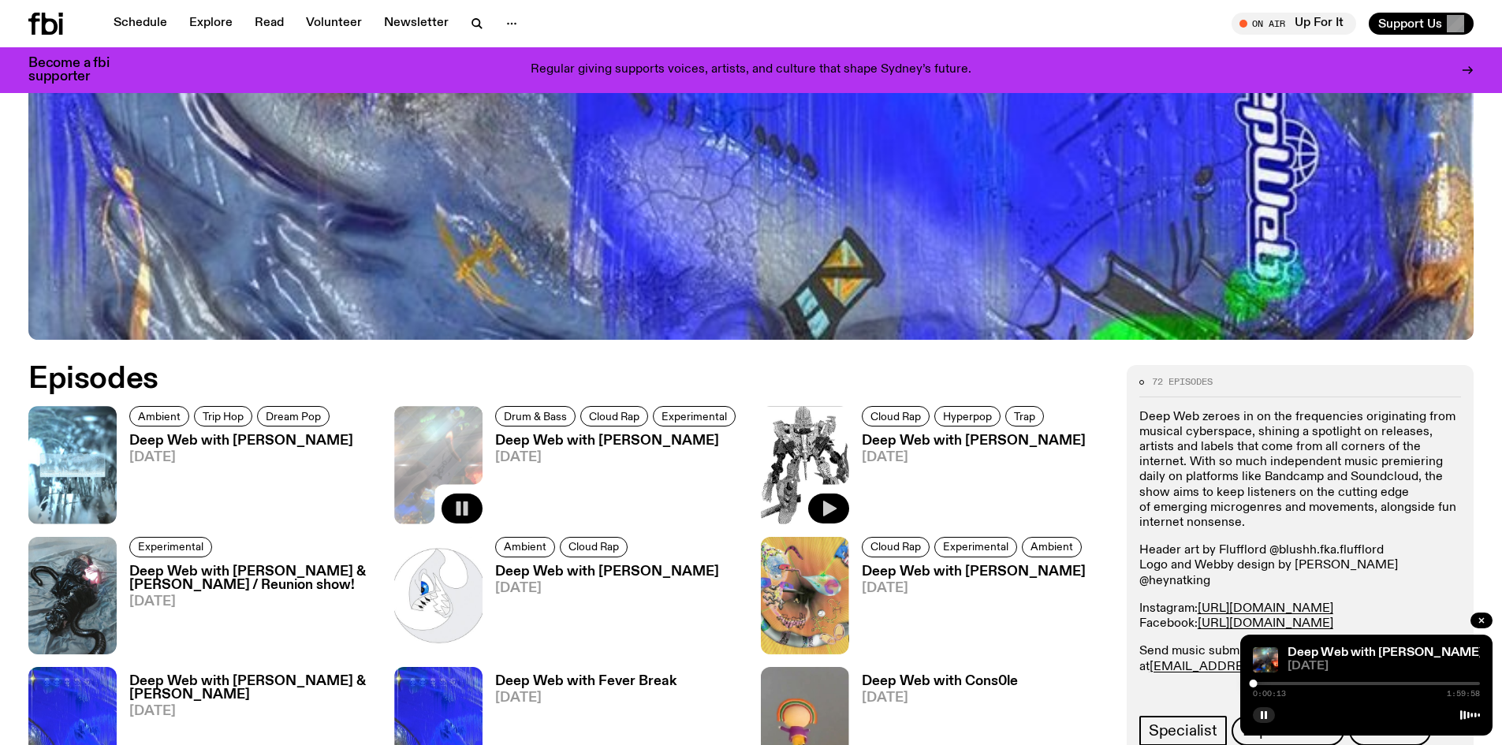
click at [834, 513] on icon "button" at bounding box center [828, 508] width 19 height 19
